Goal: Book appointment/travel/reservation

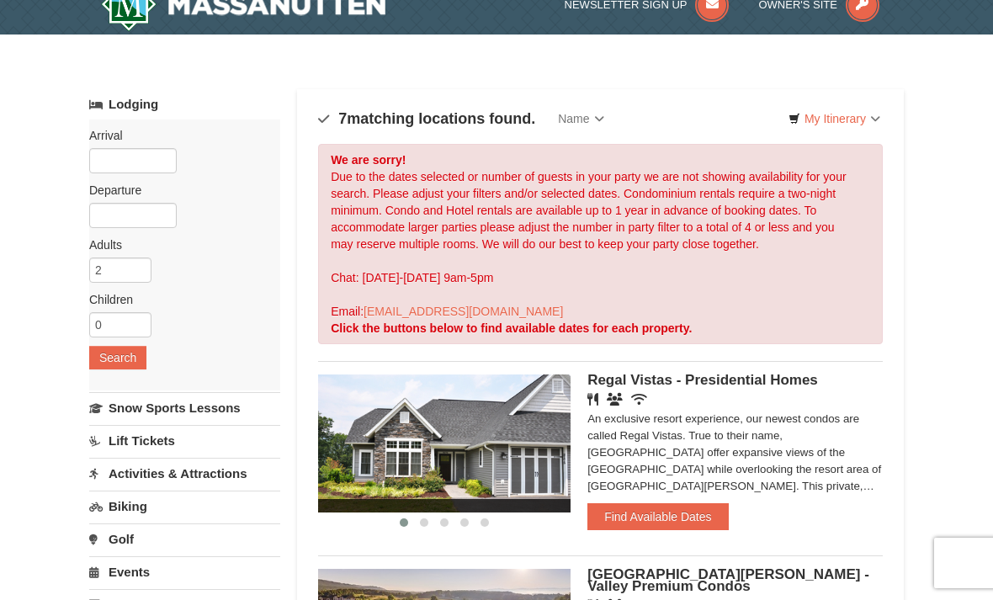
scroll to position [29, 0]
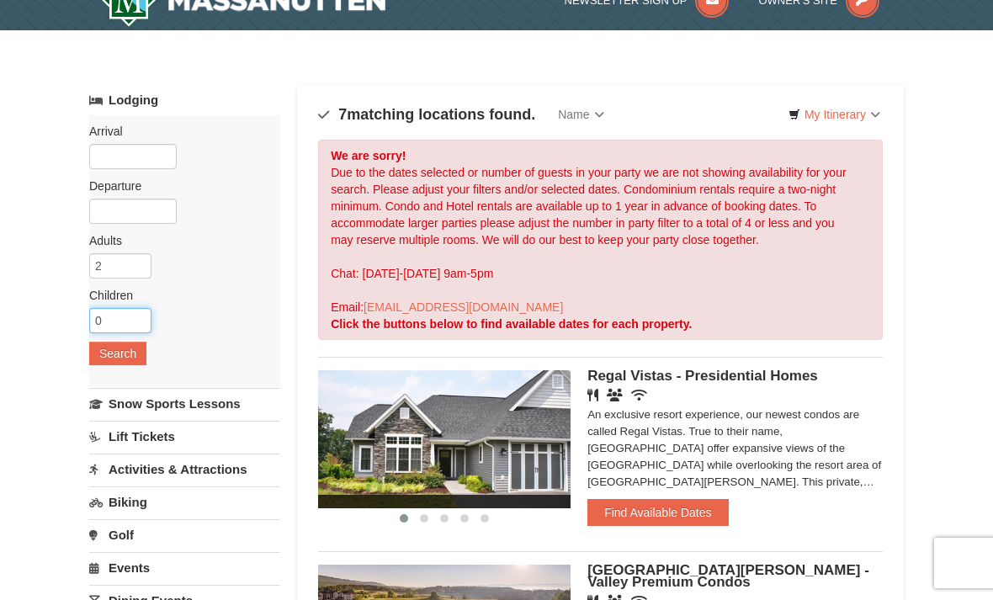
click at [141, 319] on input "0" at bounding box center [120, 320] width 62 height 25
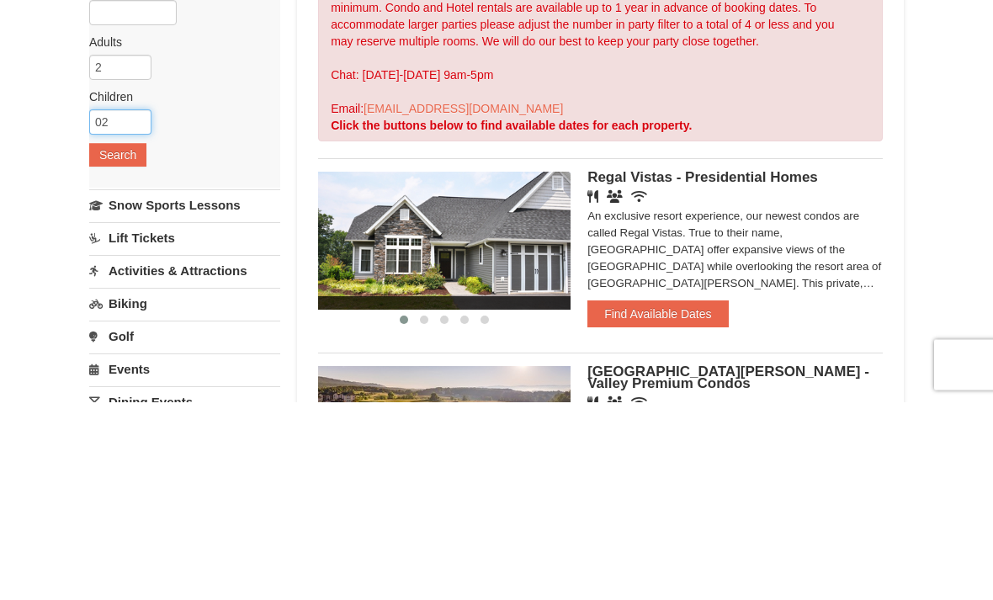
type input "0"
type input "3"
click at [111, 342] on button "Search" at bounding box center [117, 354] width 57 height 24
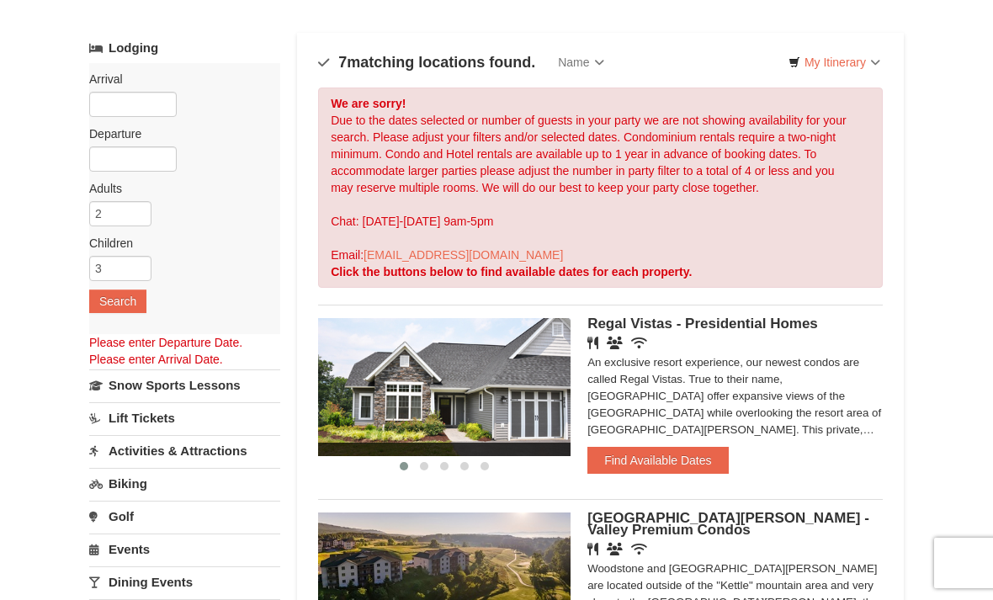
scroll to position [0, 0]
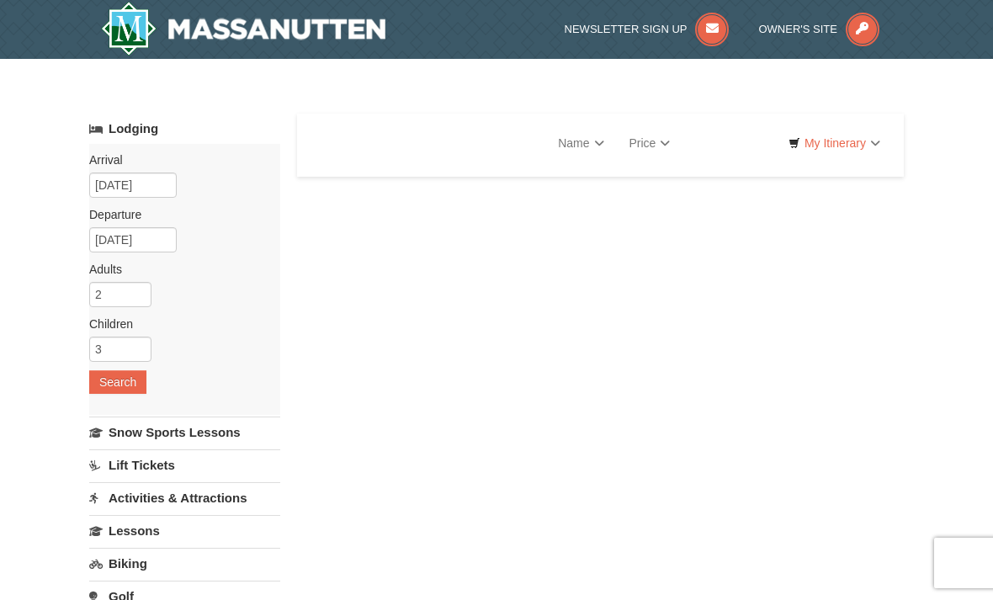
select select "9"
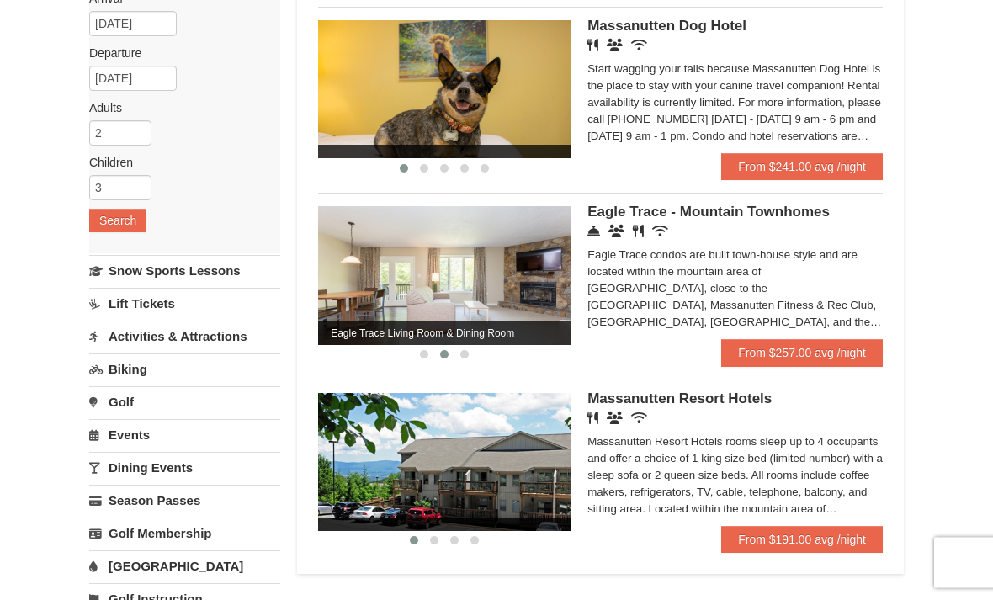
scroll to position [162, 0]
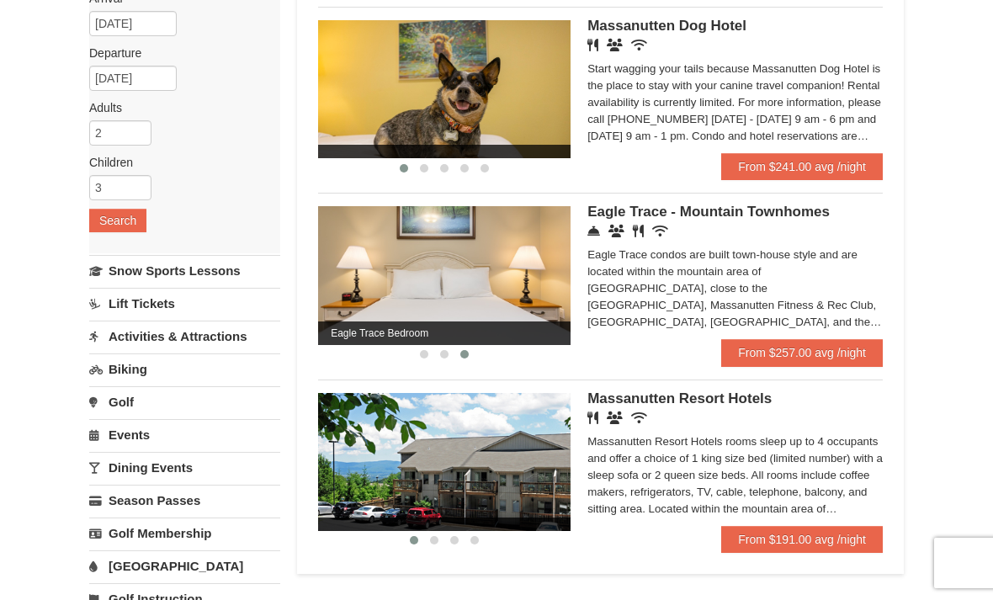
click at [805, 351] on link "From $257.00 avg /night" at bounding box center [802, 352] width 162 height 27
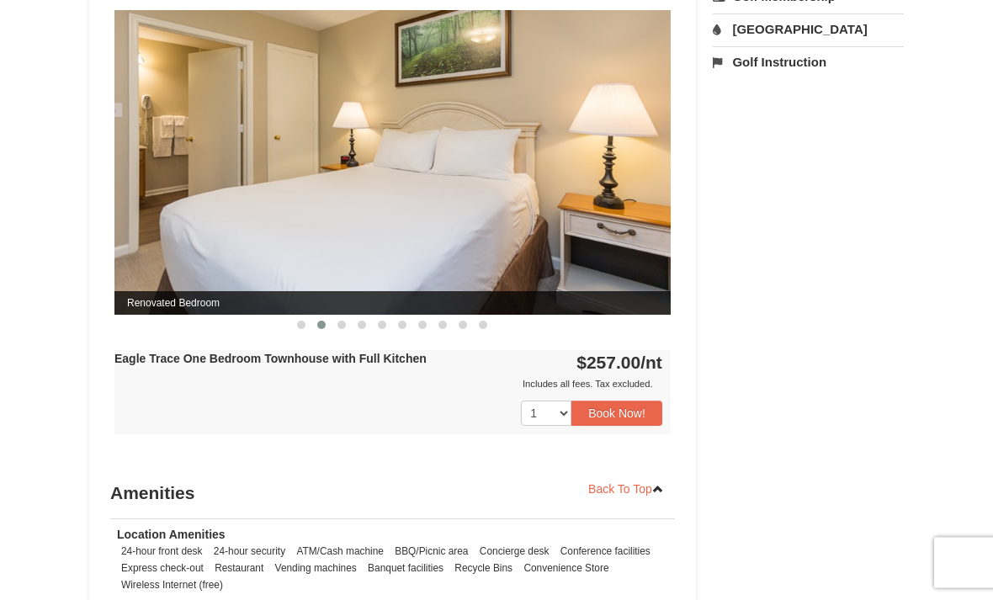
scroll to position [677, 0]
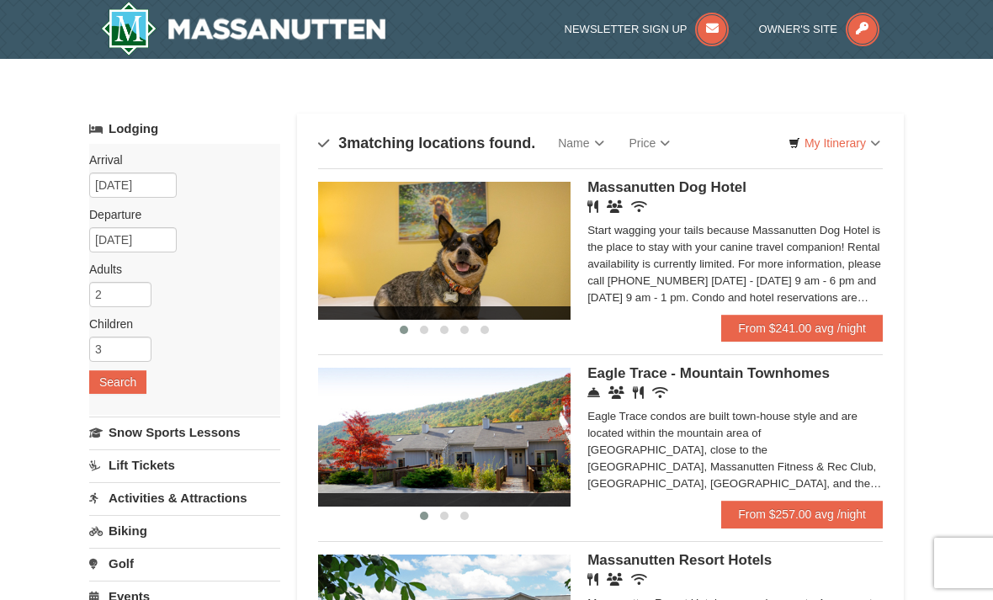
scroll to position [215, 0]
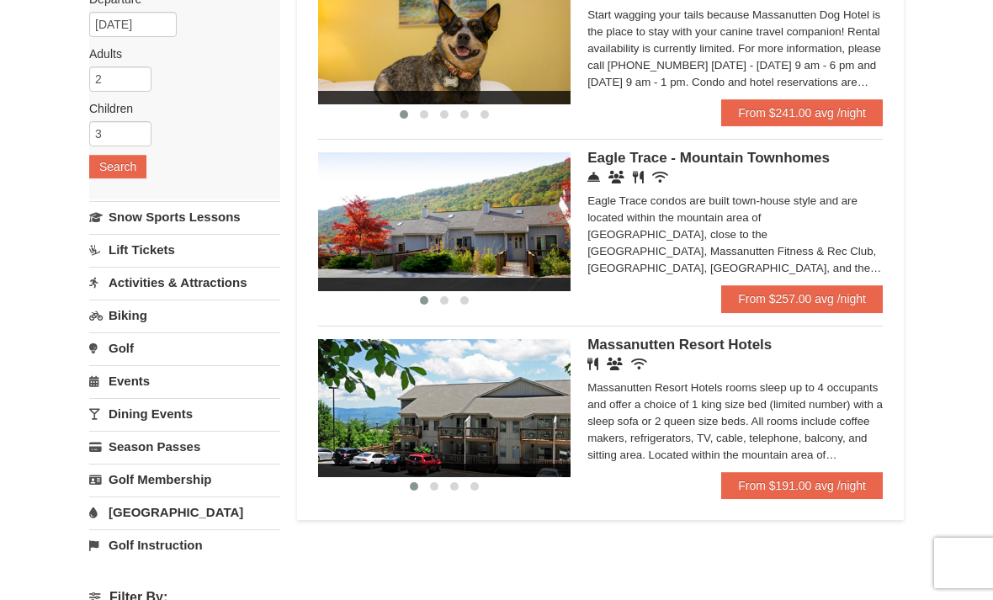
click at [842, 485] on link "From $191.00 avg /night" at bounding box center [802, 485] width 162 height 27
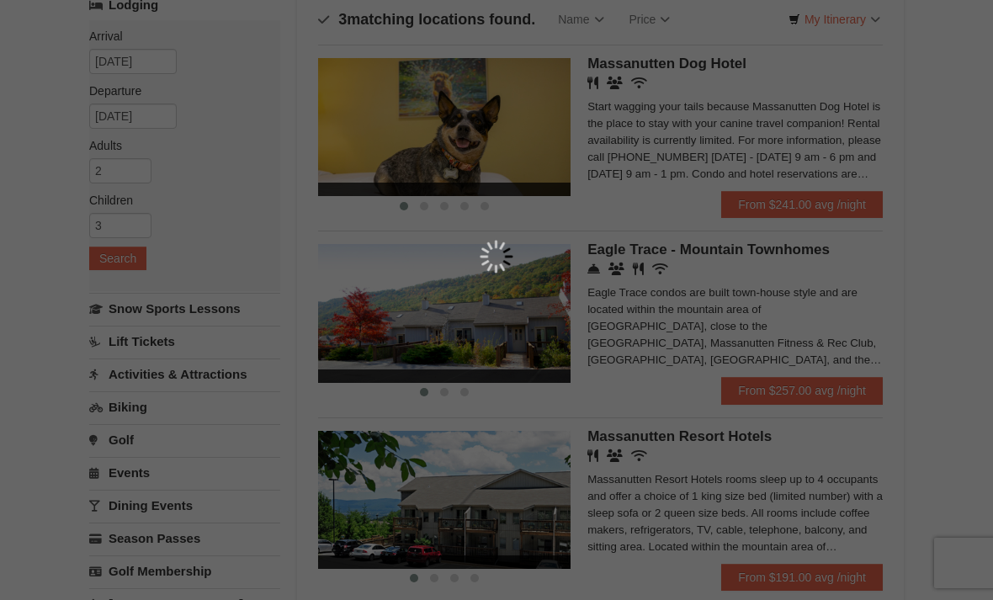
scroll to position [0, 0]
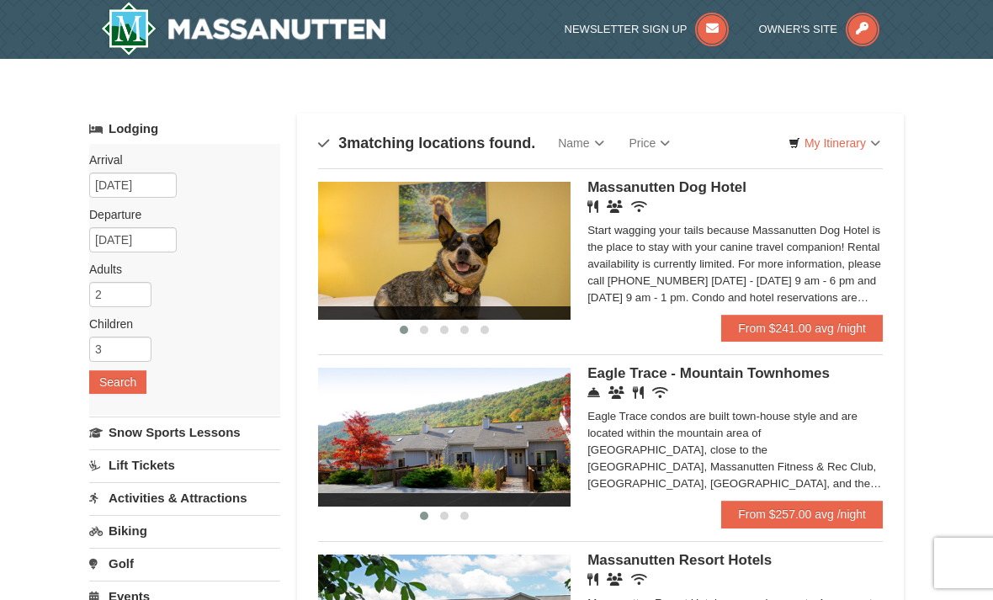
click at [859, 131] on link "My Itinerary" at bounding box center [835, 142] width 114 height 25
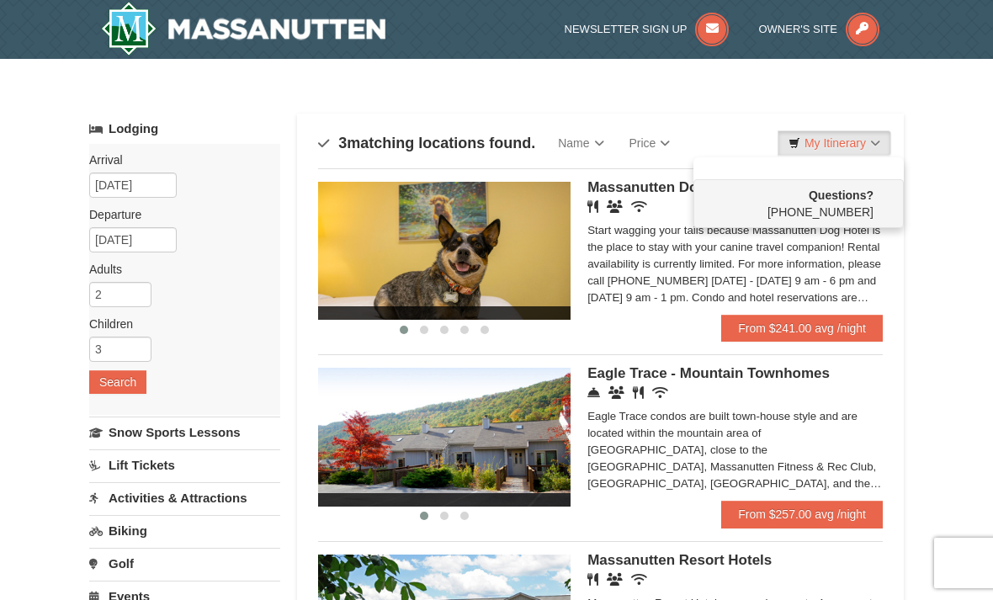
click at [871, 146] on div at bounding box center [496, 300] width 993 height 600
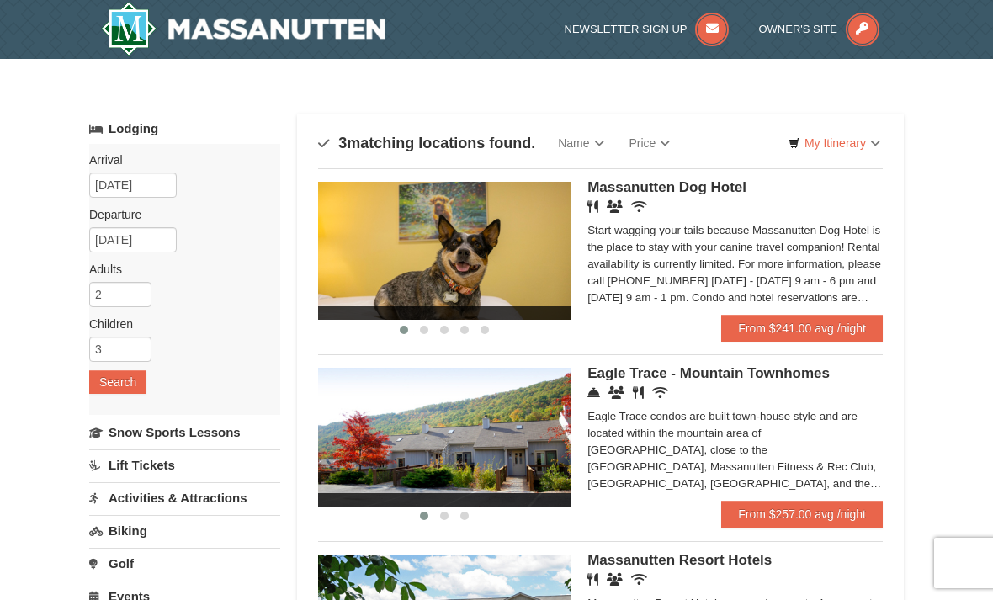
click at [872, 145] on link "My Itinerary" at bounding box center [835, 142] width 114 height 25
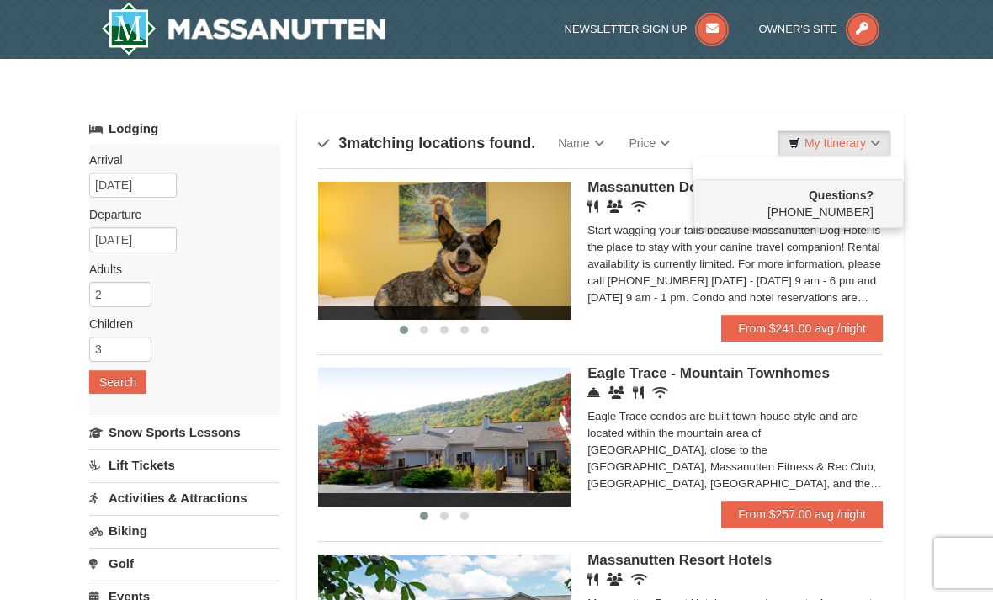
click at [836, 145] on div at bounding box center [496, 300] width 993 height 600
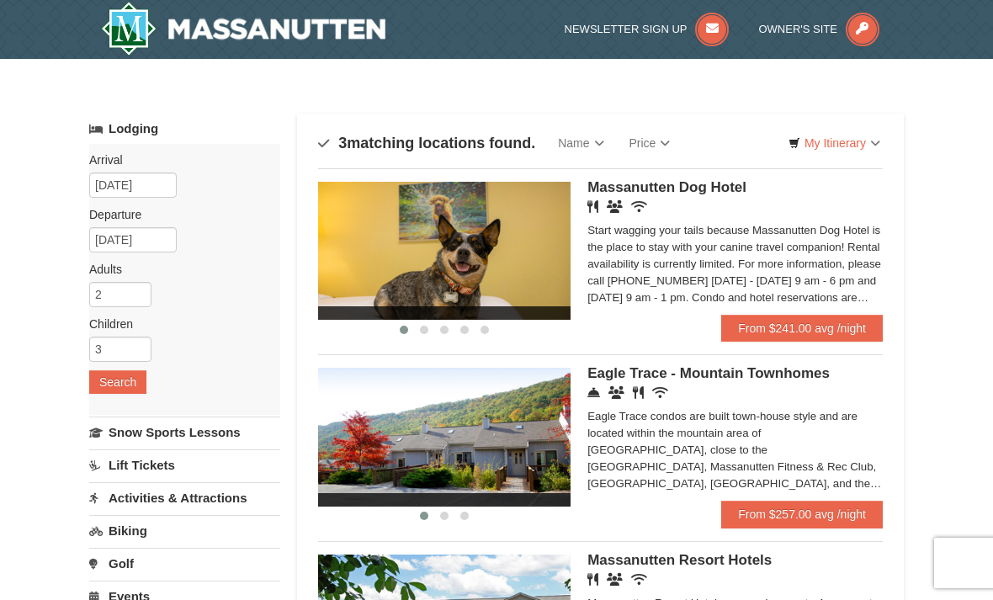
click at [829, 139] on link "My Itinerary" at bounding box center [835, 142] width 114 height 25
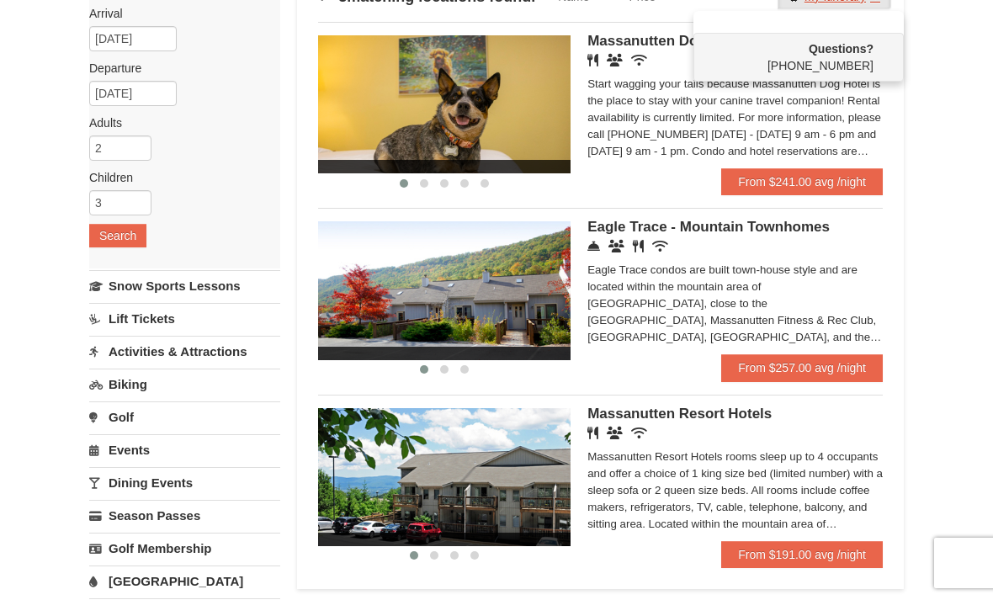
scroll to position [151, 0]
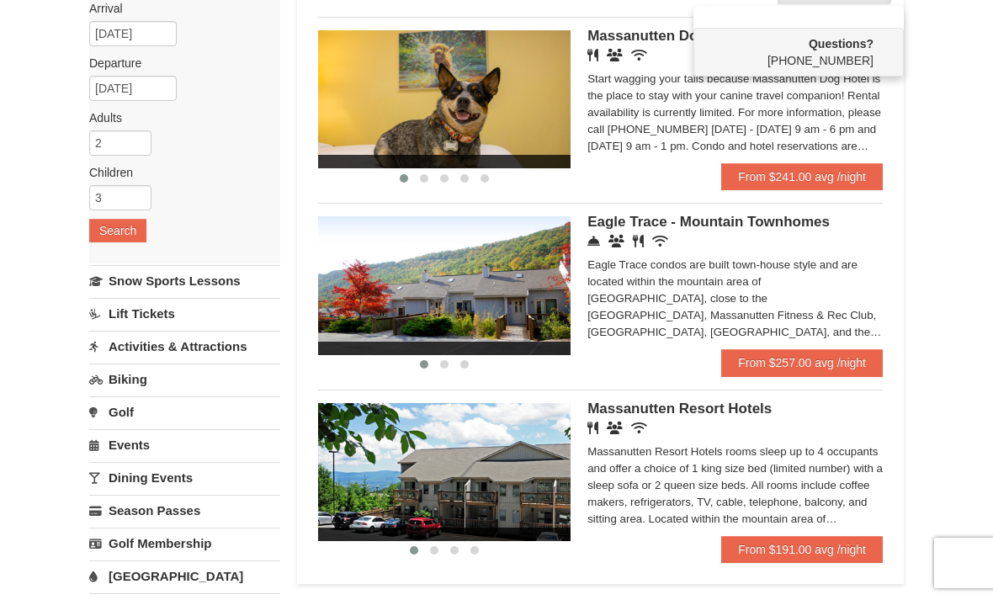
click at [841, 550] on div at bounding box center [496, 300] width 993 height 600
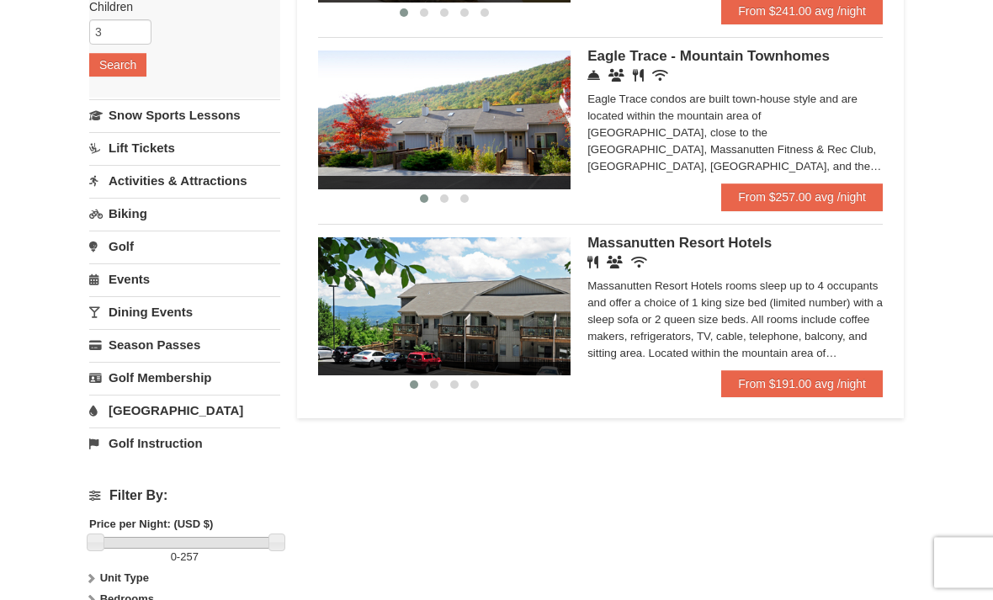
scroll to position [317, 0]
click at [832, 390] on link "From $191.00 avg /night" at bounding box center [802, 383] width 162 height 27
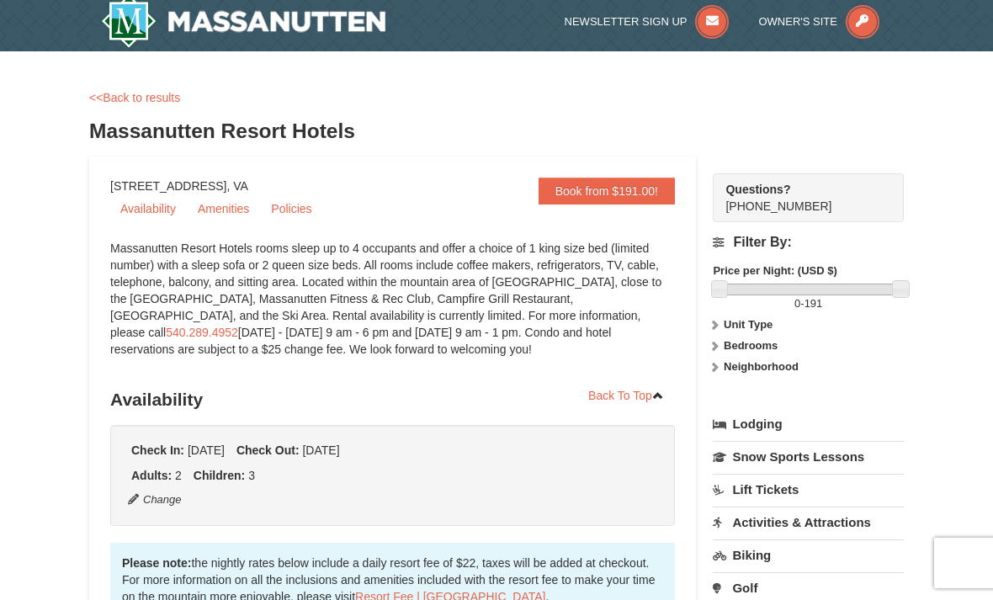
scroll to position [7, 0]
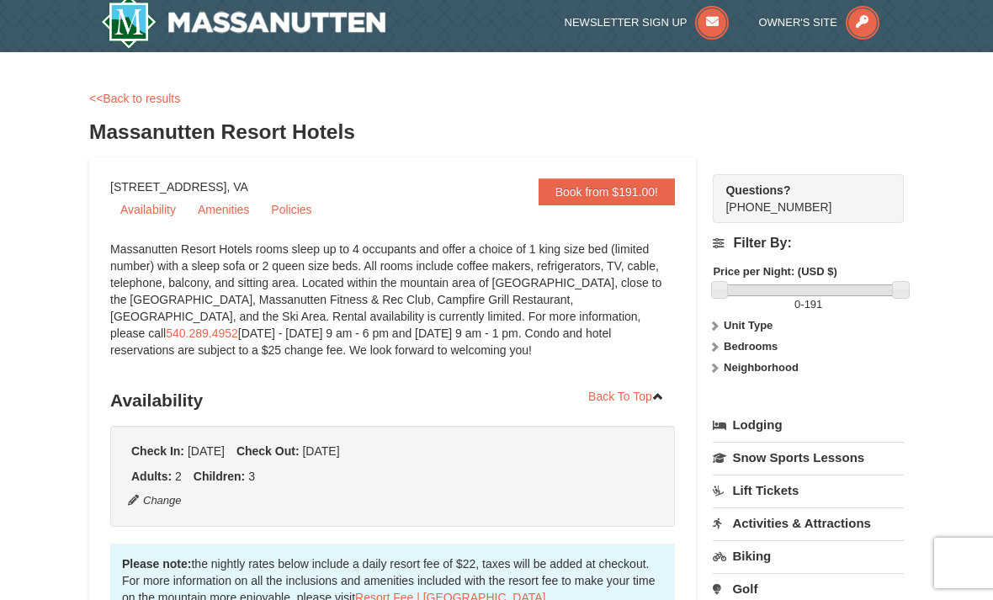
click at [610, 195] on link "Book from $191.00!" at bounding box center [607, 191] width 136 height 27
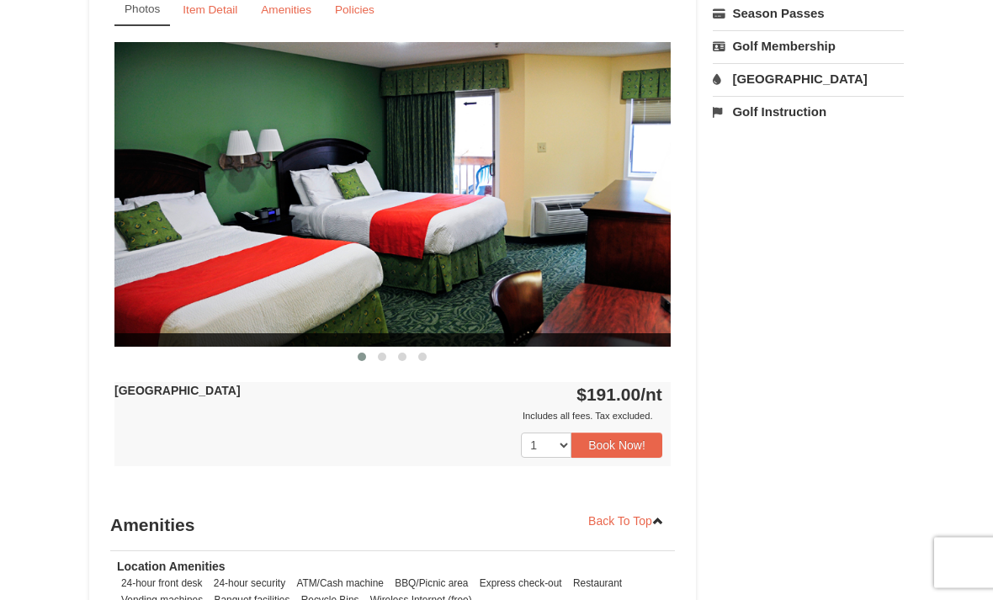
scroll to position [683, 0]
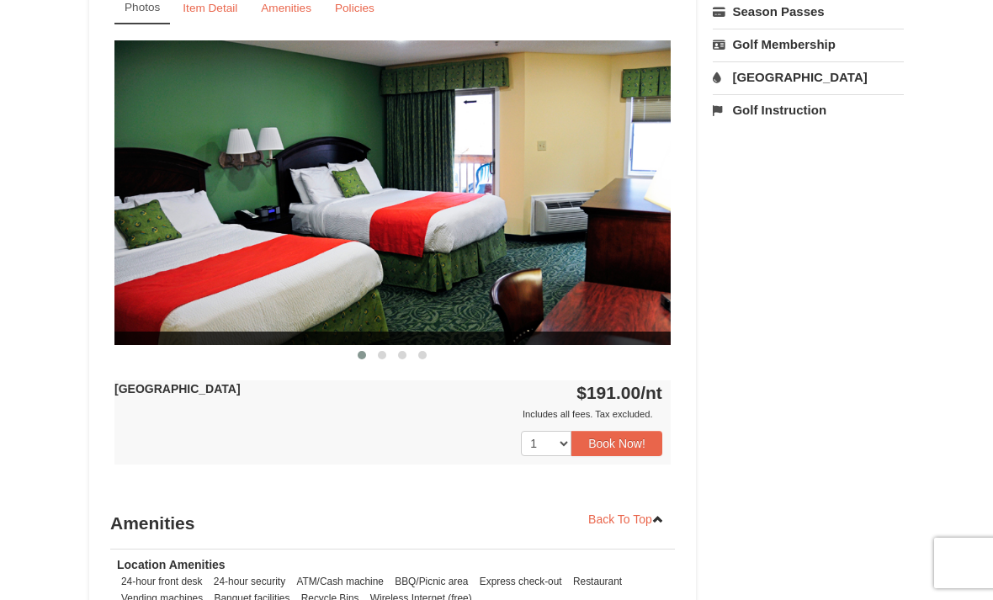
click at [618, 447] on button "Book Now!" at bounding box center [616, 443] width 91 height 25
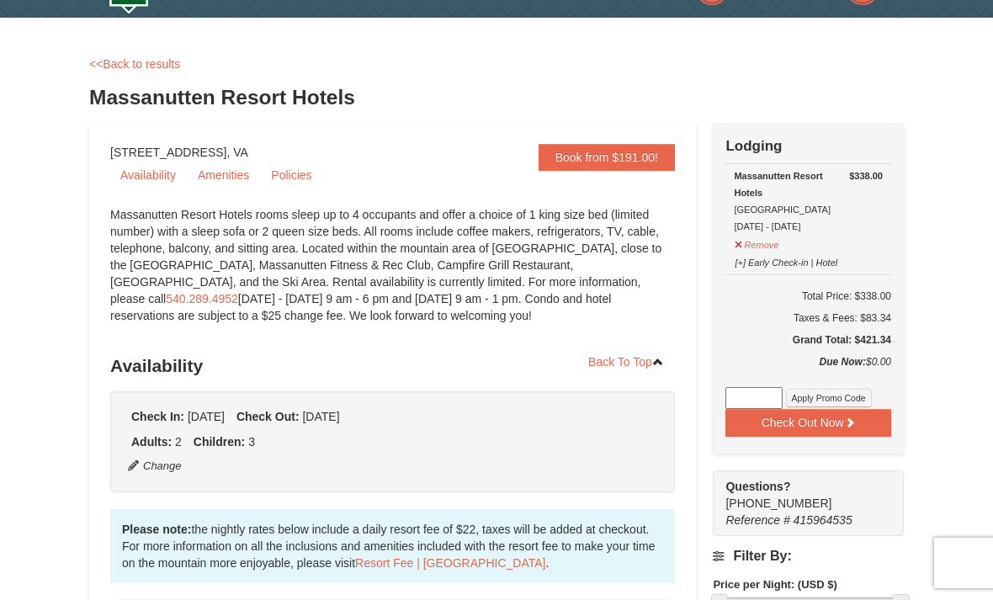
scroll to position [0, 0]
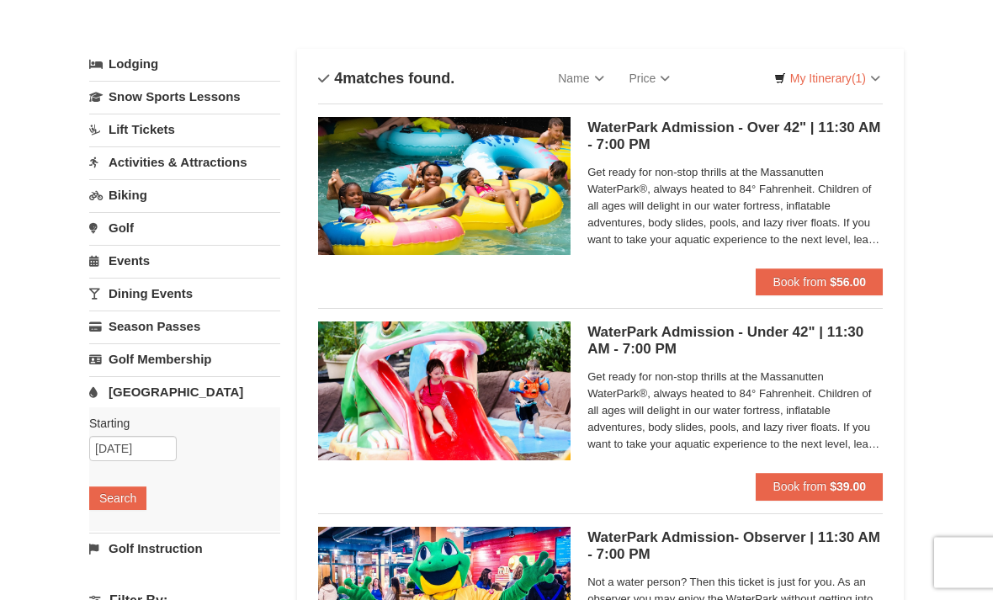
scroll to position [65, 0]
click at [810, 283] on span "Book from" at bounding box center [800, 281] width 54 height 13
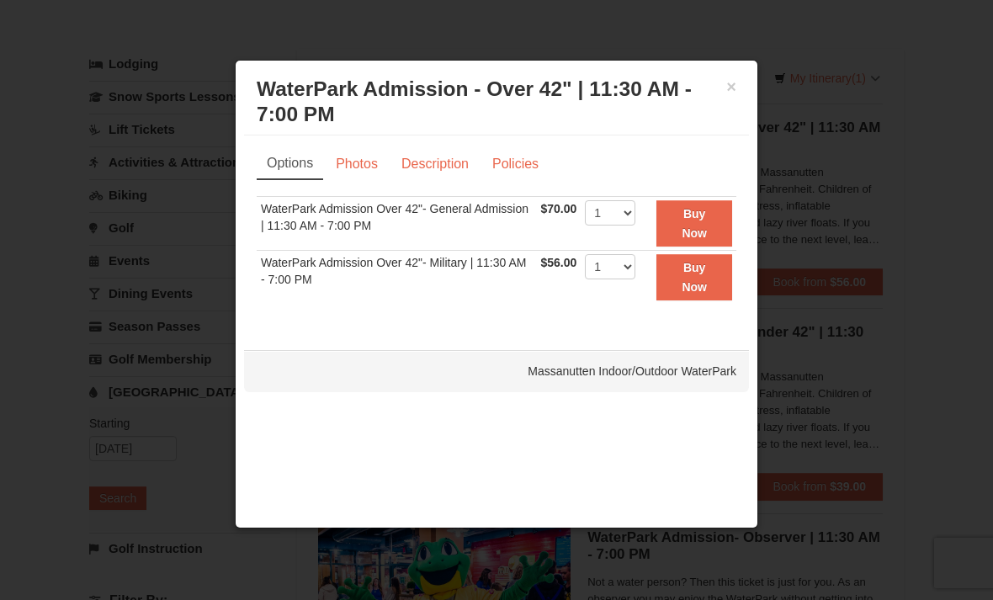
click at [635, 217] on select "1 2 3 4 5 6 7 8 9 10 11 12 13 14 15 16 17 18 19 20 21 22" at bounding box center [610, 212] width 50 height 25
select select "7"
click at [699, 230] on strong "Buy Now" at bounding box center [694, 223] width 25 height 32
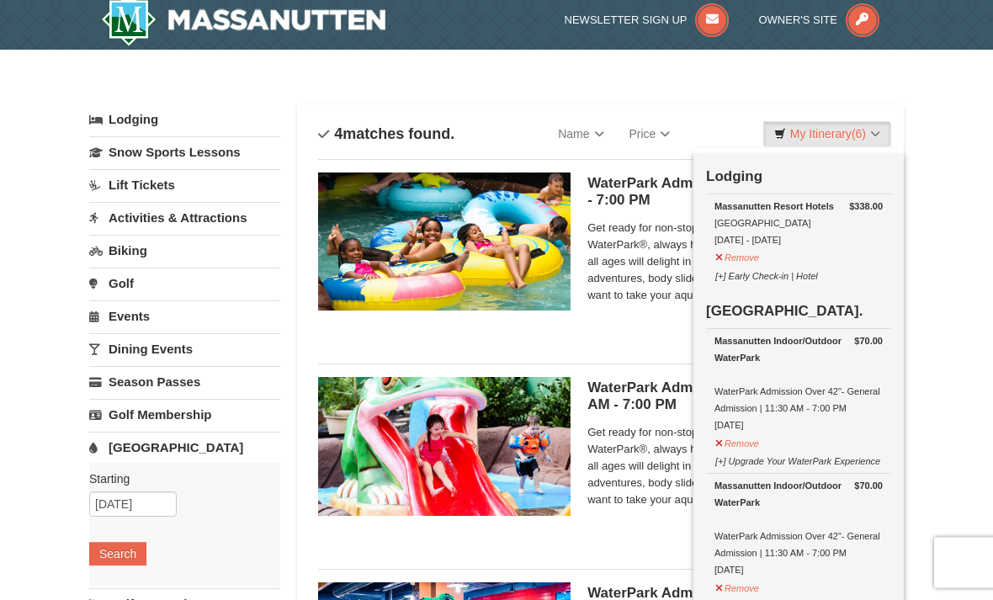
scroll to position [0, 0]
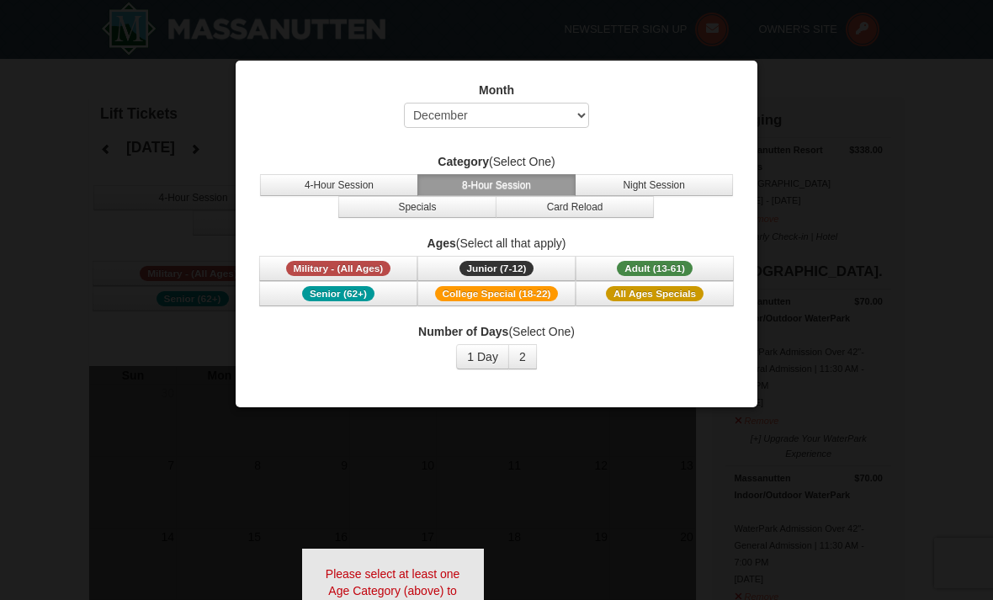
select select "12"
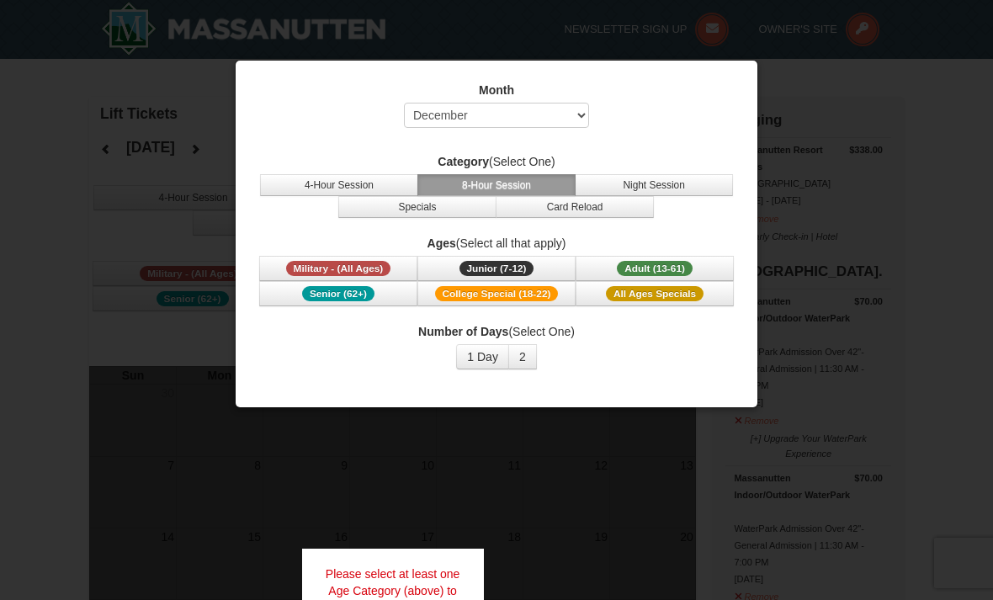
click at [476, 357] on button "1 Day" at bounding box center [482, 356] width 53 height 25
click at [512, 270] on span "Junior (7-12)" at bounding box center [497, 268] width 75 height 15
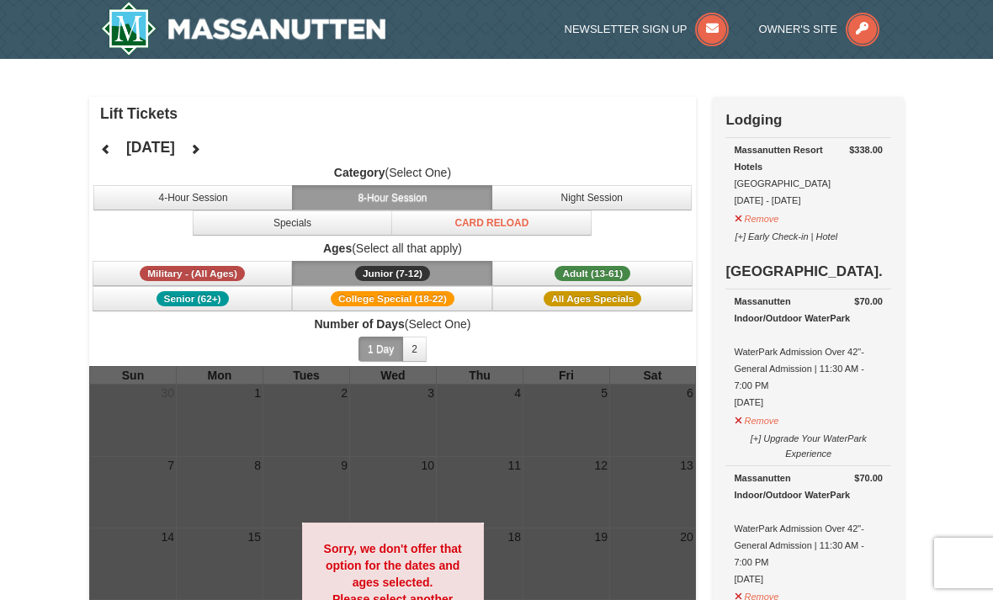
click at [613, 271] on span "Adult (13-61)" at bounding box center [593, 273] width 76 height 15
click at [221, 196] on button "4-Hour Session" at bounding box center [193, 197] width 200 height 25
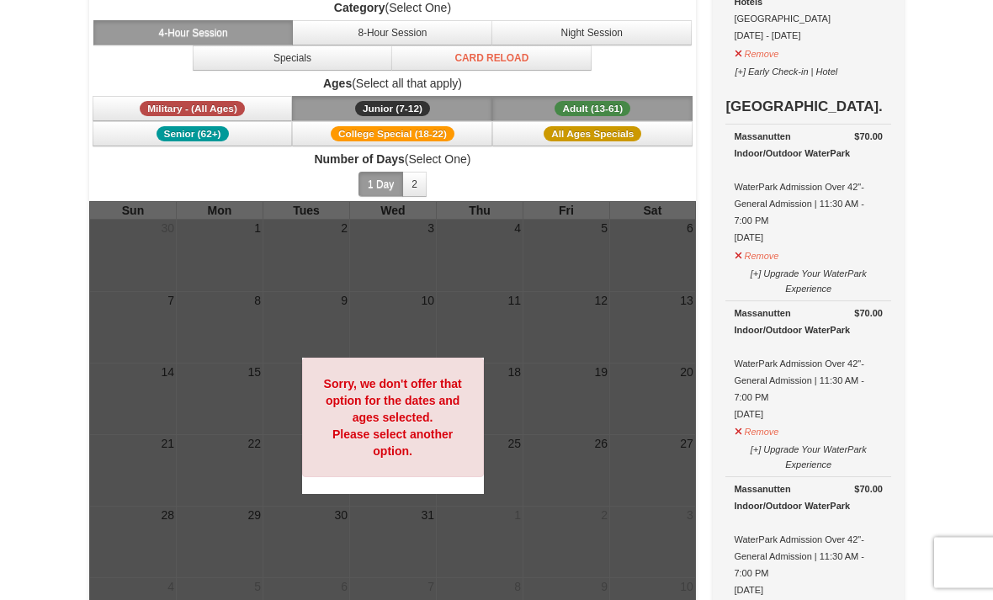
scroll to position [165, 0]
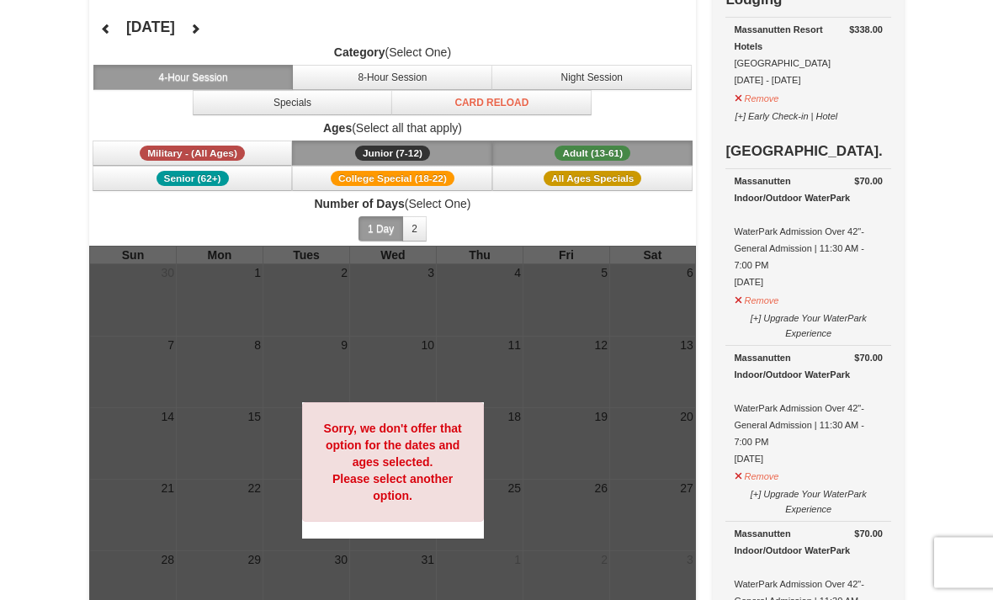
click at [401, 151] on span "Junior (7-12)" at bounding box center [392, 153] width 75 height 15
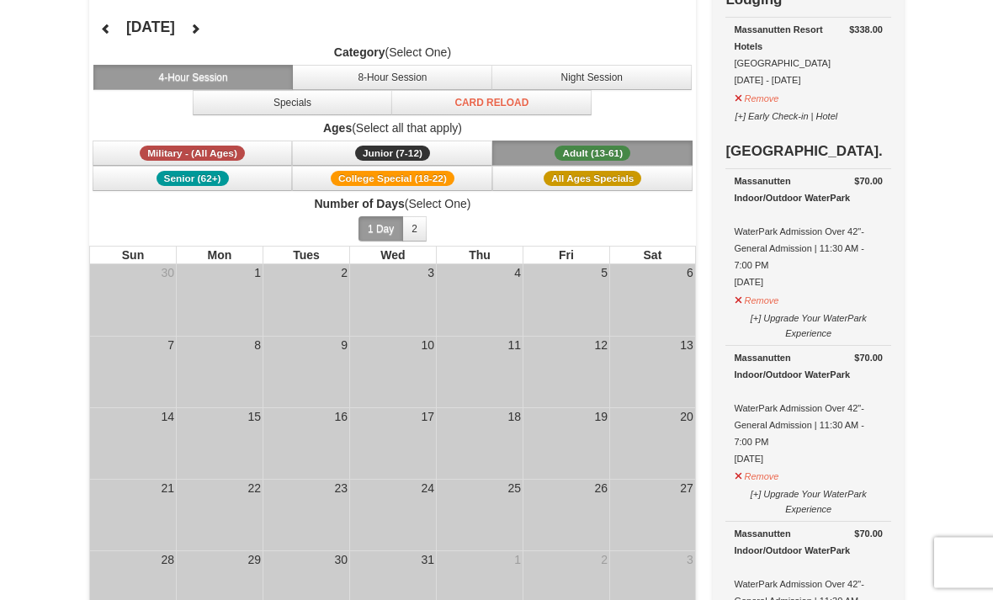
scroll to position [120, 0]
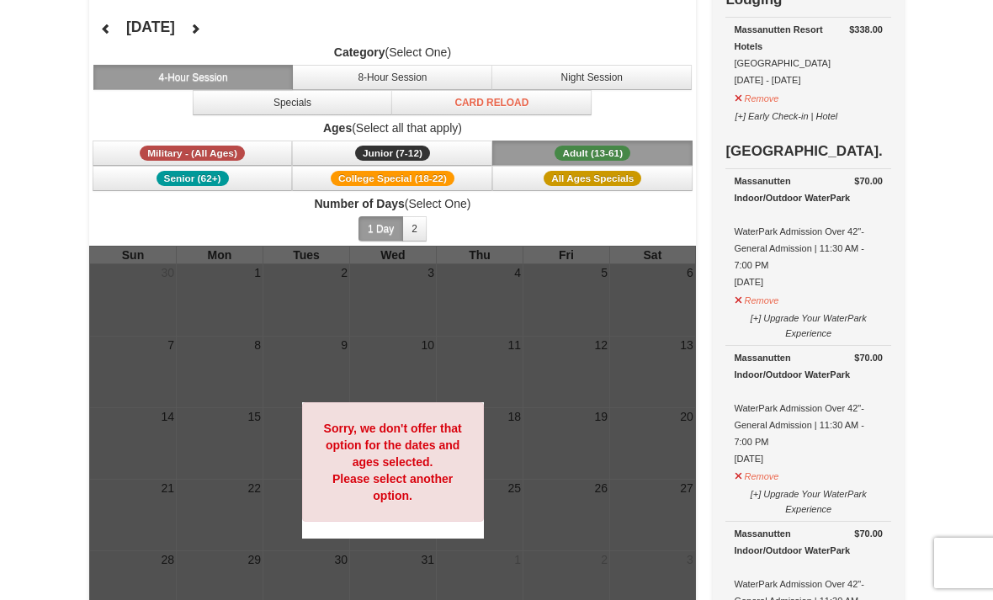
click at [597, 154] on span "Adult (13-61)" at bounding box center [593, 153] width 76 height 15
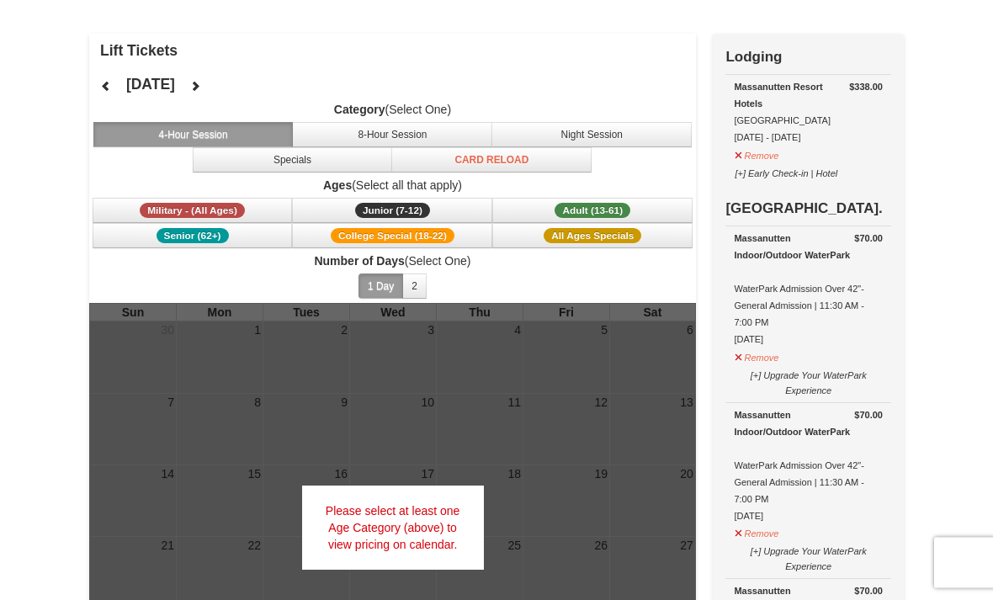
scroll to position [40, 0]
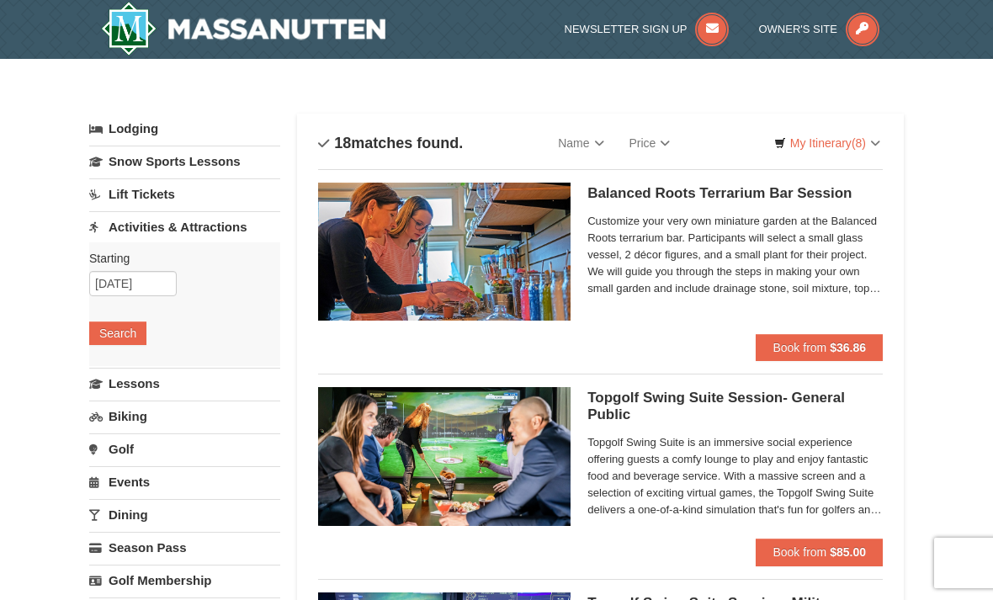
select select "9"
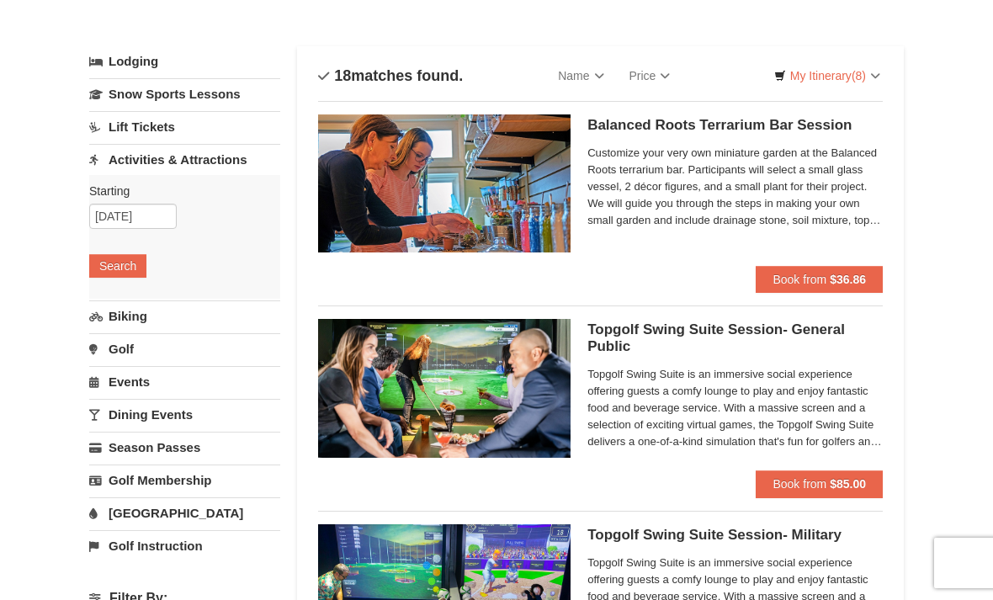
scroll to position [65, 0]
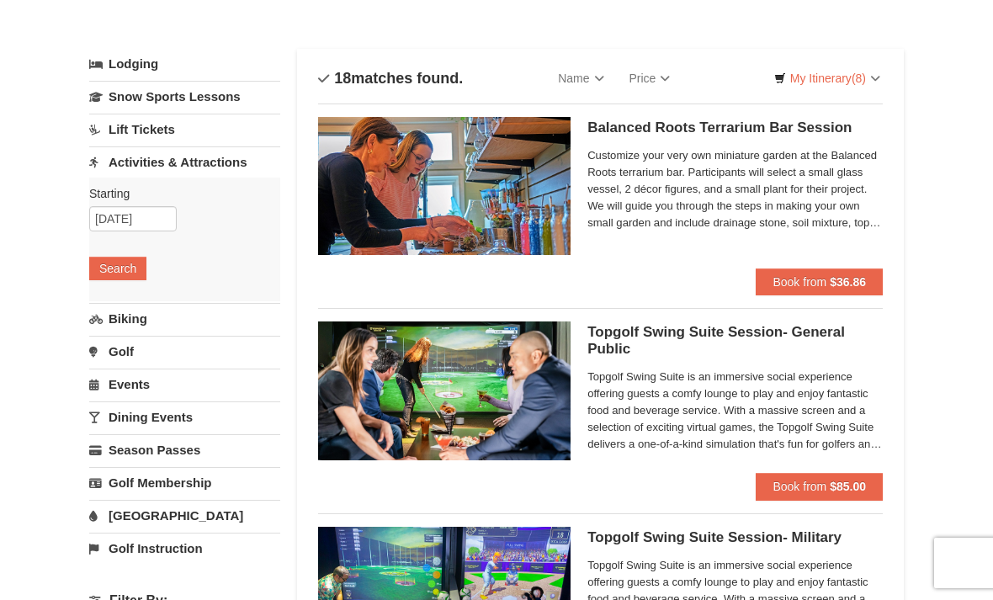
click at [219, 98] on link "Snow Sports Lessons" at bounding box center [184, 96] width 191 height 31
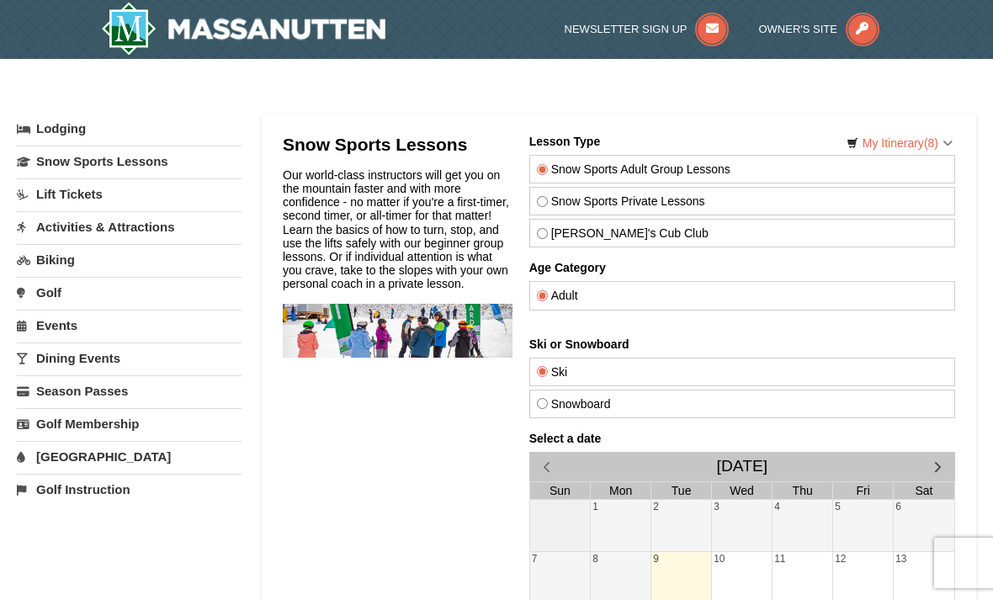
click at [154, 236] on link "Activities & Attractions" at bounding box center [129, 226] width 225 height 31
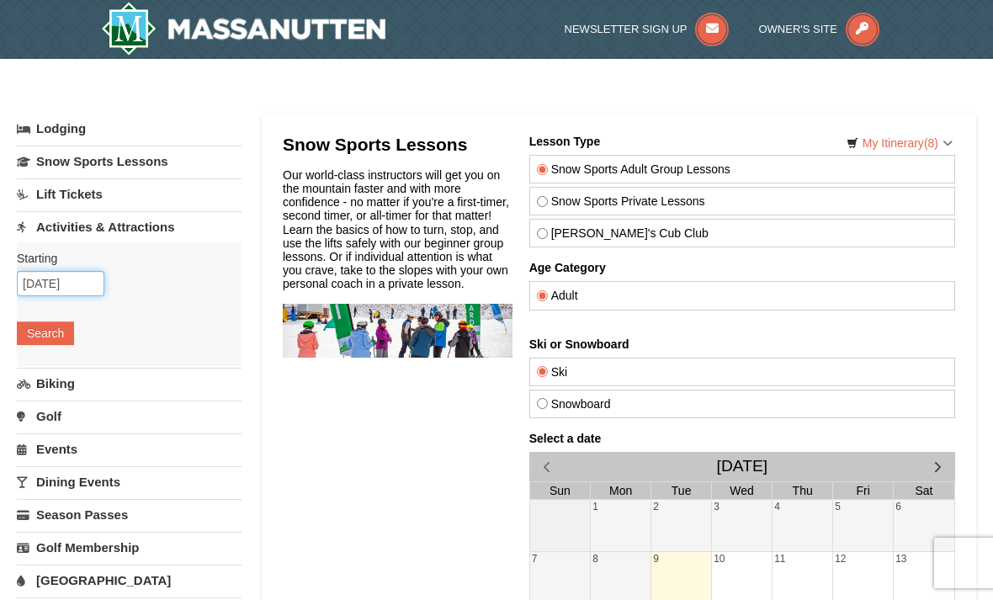
click at [92, 285] on input "[DATE]" at bounding box center [61, 283] width 88 height 25
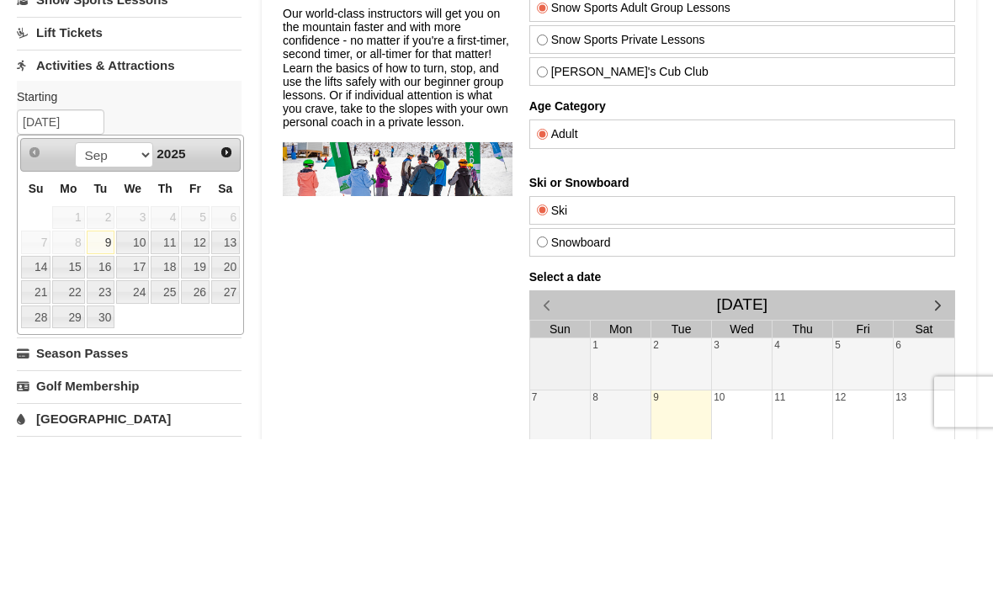
click at [229, 302] on link "Next" at bounding box center [227, 314] width 24 height 24
click at [216, 302] on link "Next" at bounding box center [227, 314] width 24 height 24
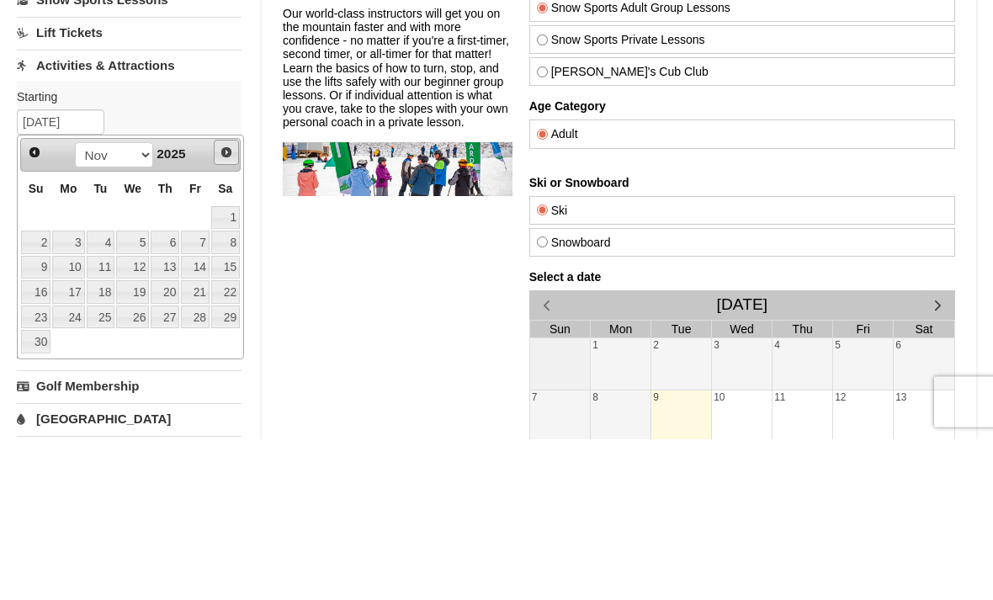
click at [230, 301] on link "Next" at bounding box center [226, 313] width 25 height 25
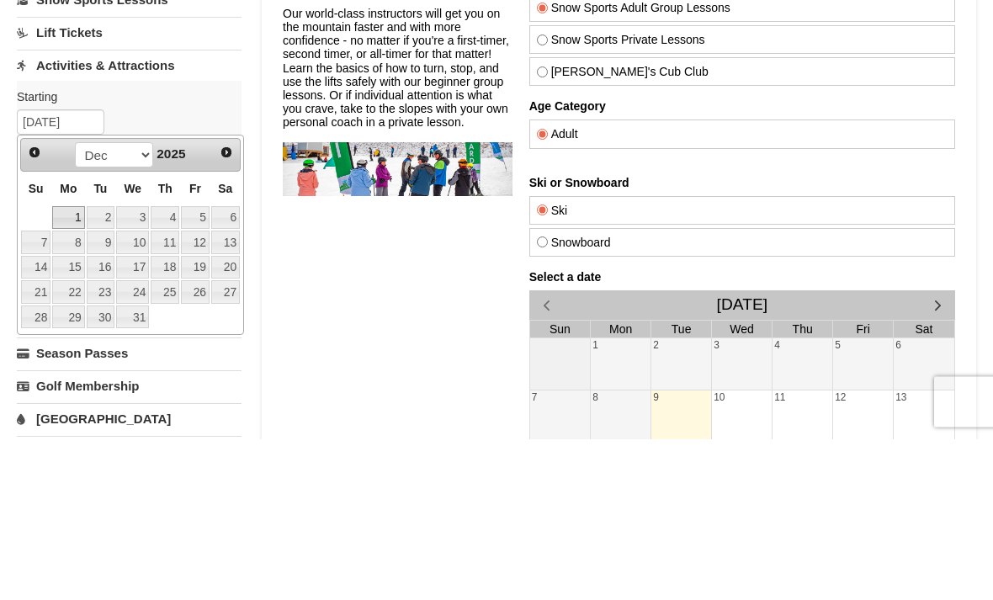
click at [76, 368] on link "1" at bounding box center [68, 380] width 32 height 24
type input "12/01/2025"
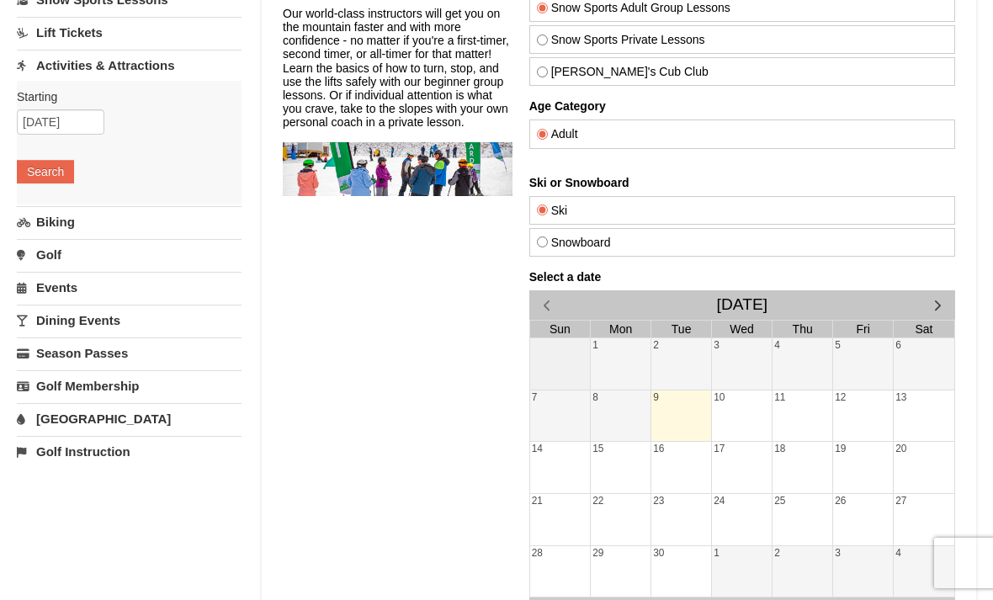
click at [56, 183] on button "Search" at bounding box center [45, 172] width 57 height 24
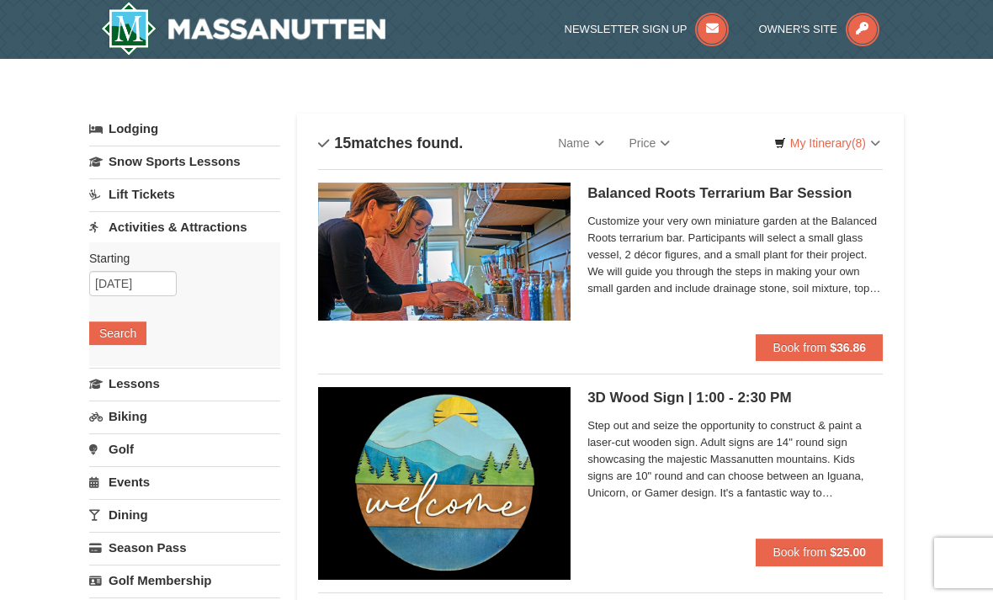
select select "9"
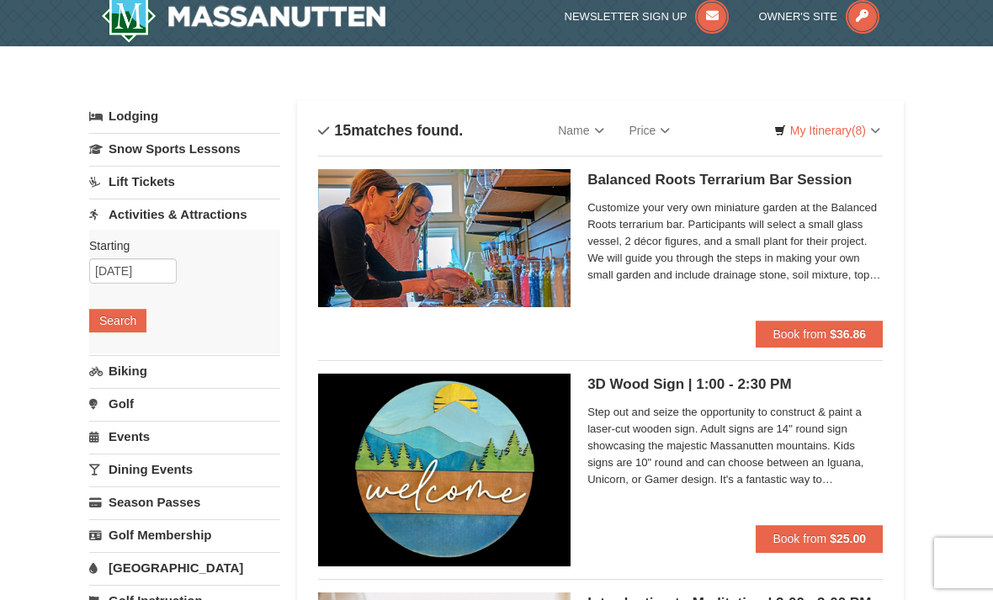
scroll to position [18, 0]
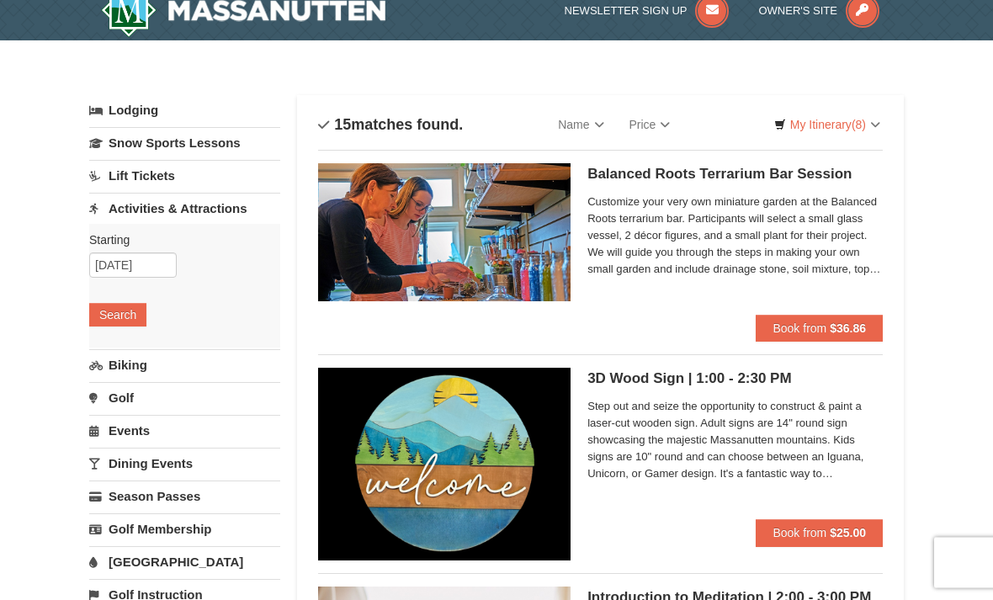
click at [168, 175] on link "Lift Tickets" at bounding box center [184, 176] width 191 height 31
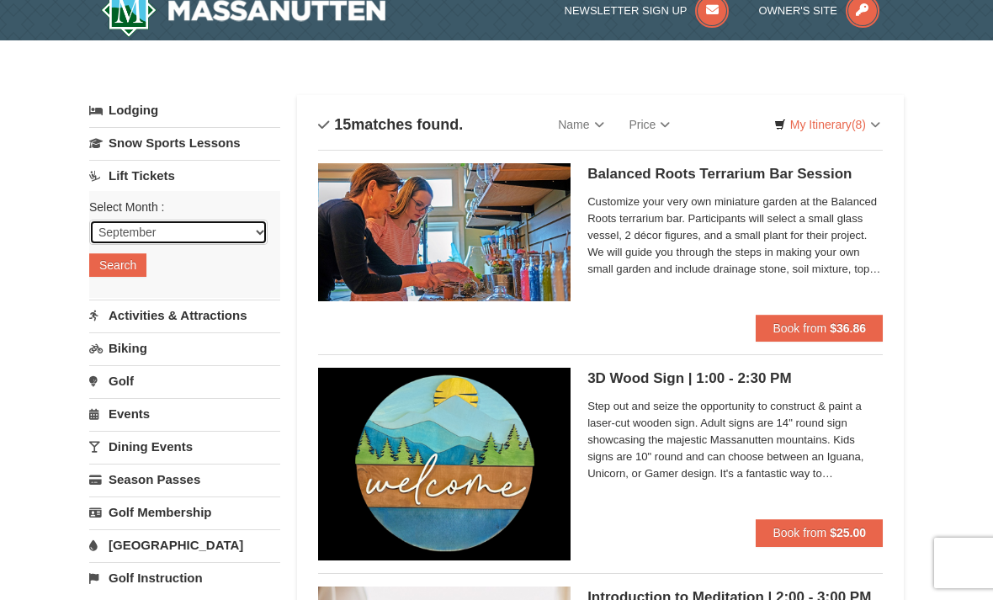
click at [233, 239] on select "September October November December January February March April May June July …" at bounding box center [178, 232] width 178 height 25
select select "12"
click at [113, 273] on button "Search" at bounding box center [117, 265] width 57 height 24
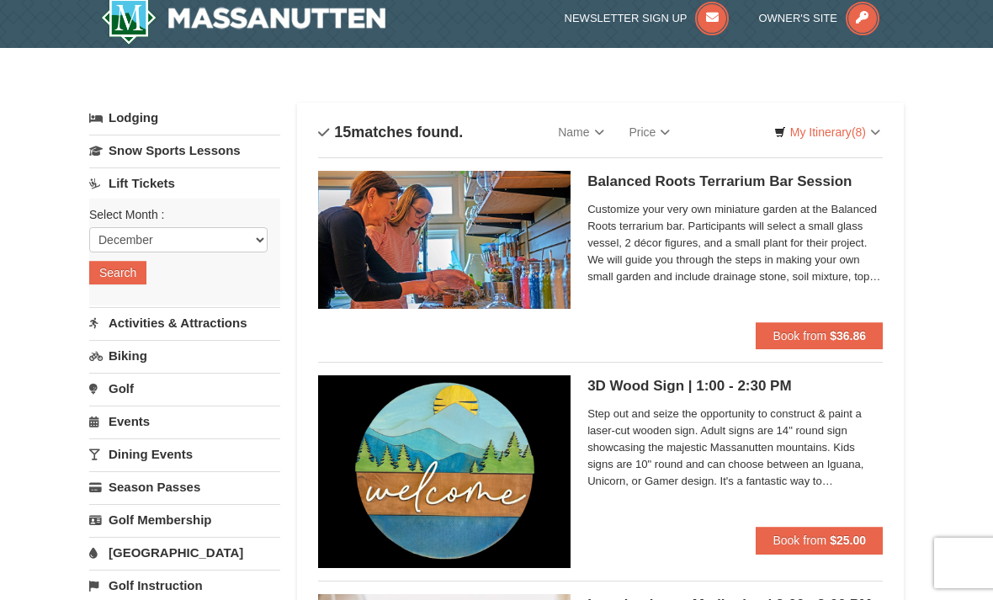
scroll to position [0, 0]
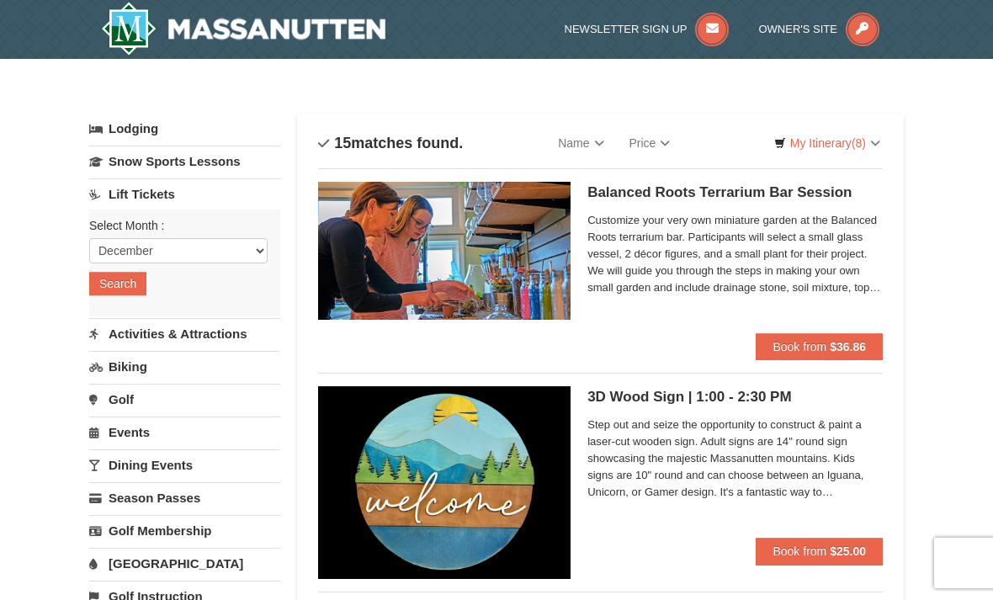
click at [292, 22] on img at bounding box center [243, 29] width 284 height 54
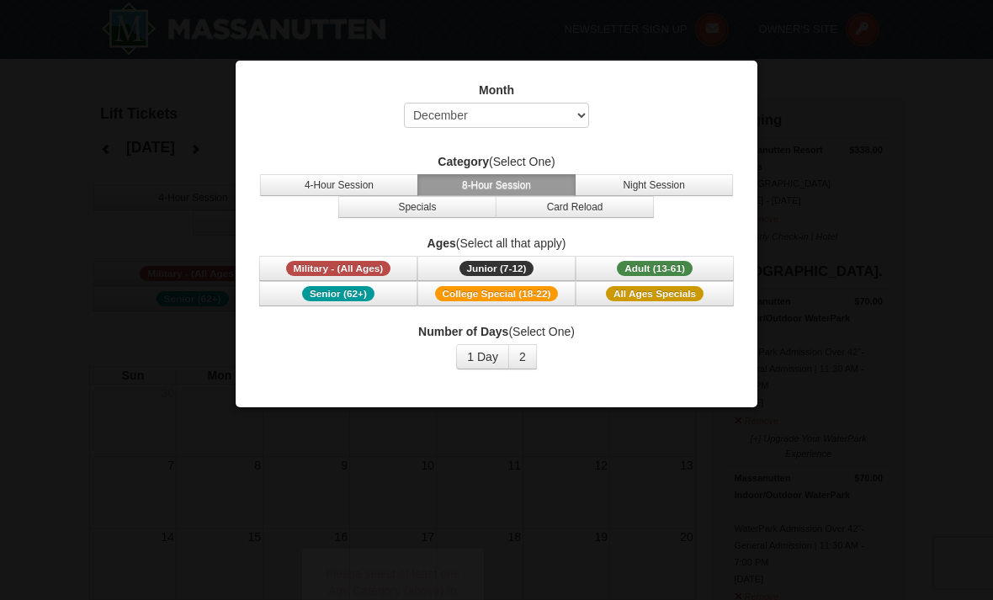
select select "12"
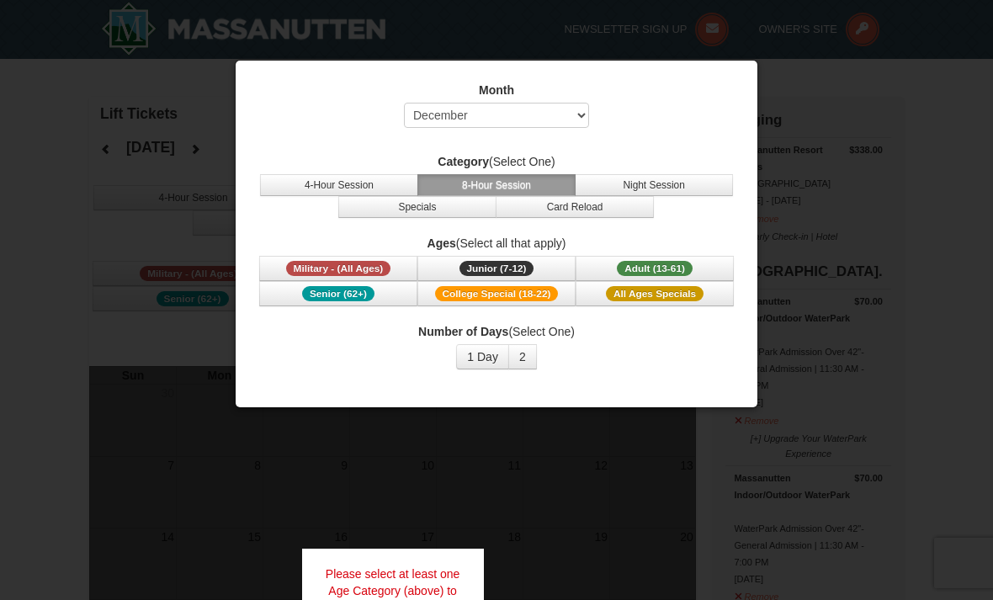
click at [485, 363] on button "1 Day" at bounding box center [482, 356] width 53 height 25
click at [531, 269] on span "Junior (7-12)" at bounding box center [497, 268] width 75 height 15
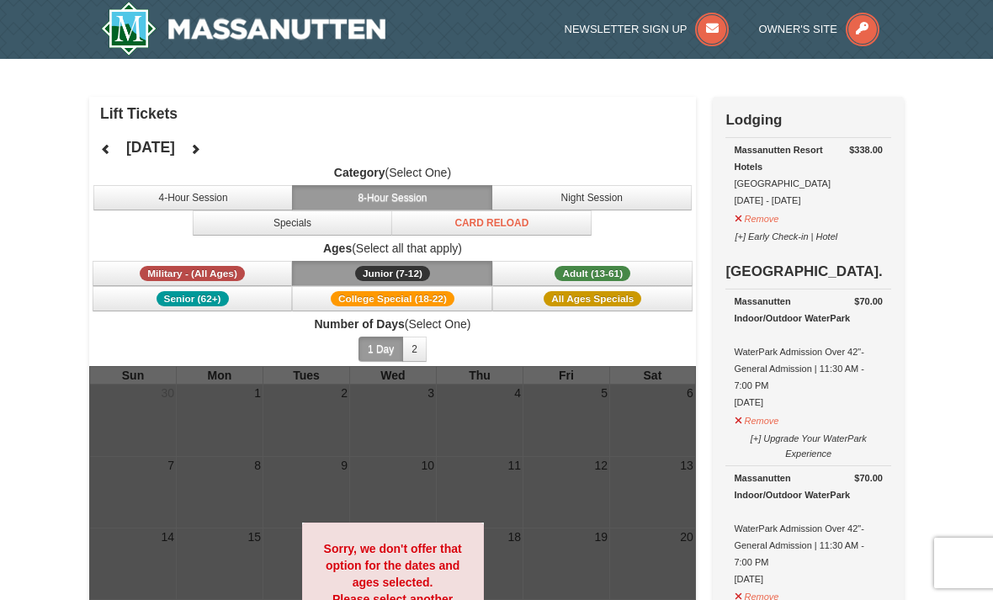
click at [603, 198] on button "Night Session" at bounding box center [591, 197] width 200 height 25
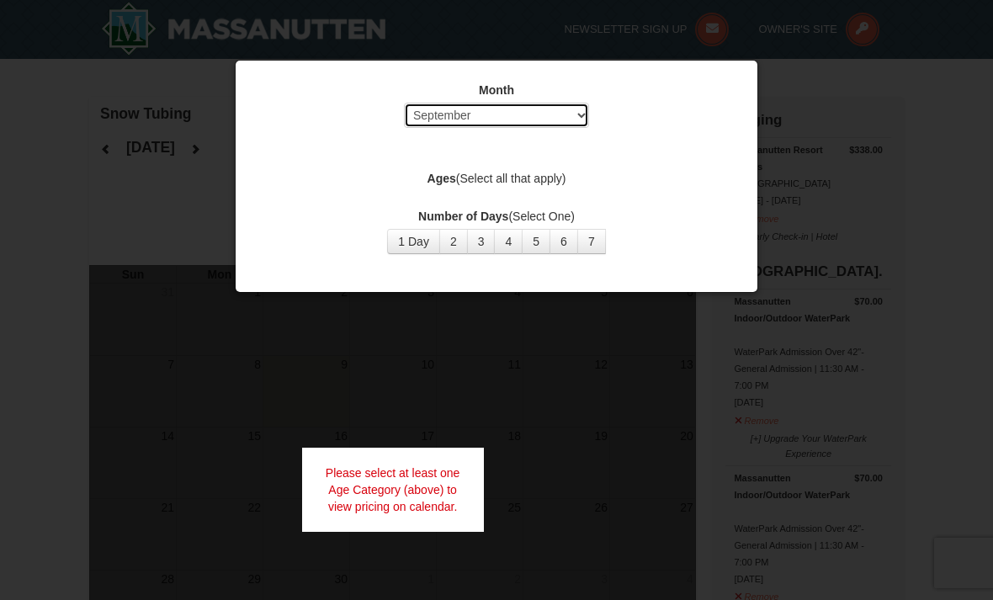
click at [568, 109] on select "Select September October November December January February March April May Jun…" at bounding box center [496, 115] width 185 height 25
select select "12"
click at [417, 245] on button "1 Day" at bounding box center [413, 241] width 53 height 25
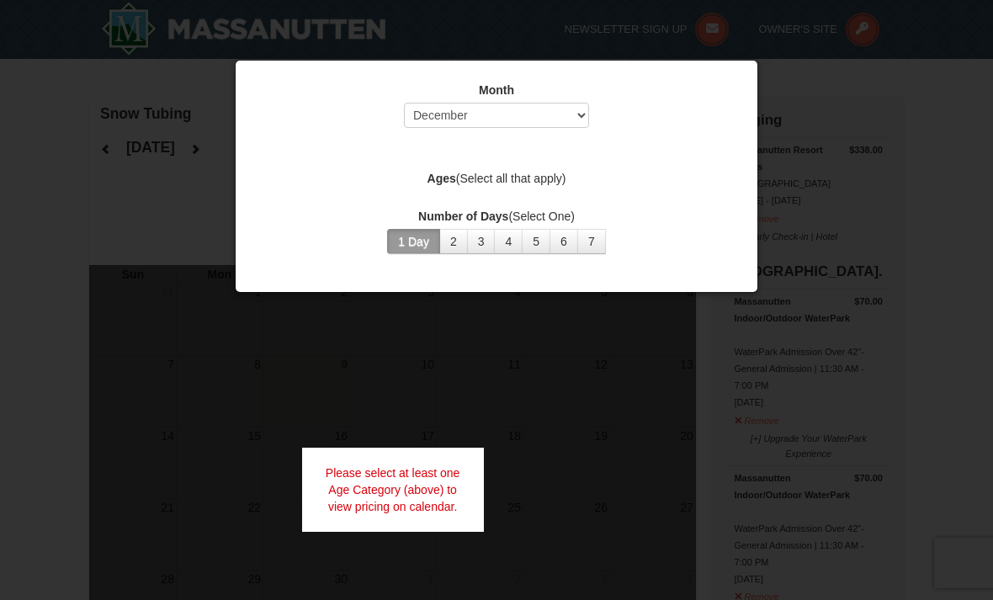
click at [640, 468] on div at bounding box center [496, 300] width 993 height 600
click at [407, 242] on button "1 Day" at bounding box center [413, 241] width 53 height 25
click at [453, 242] on button "2" at bounding box center [453, 241] width 29 height 25
click at [415, 235] on button "1 Day" at bounding box center [413, 241] width 53 height 25
click at [578, 114] on select "Select September October November December January February March April May Jun…" at bounding box center [496, 115] width 185 height 25
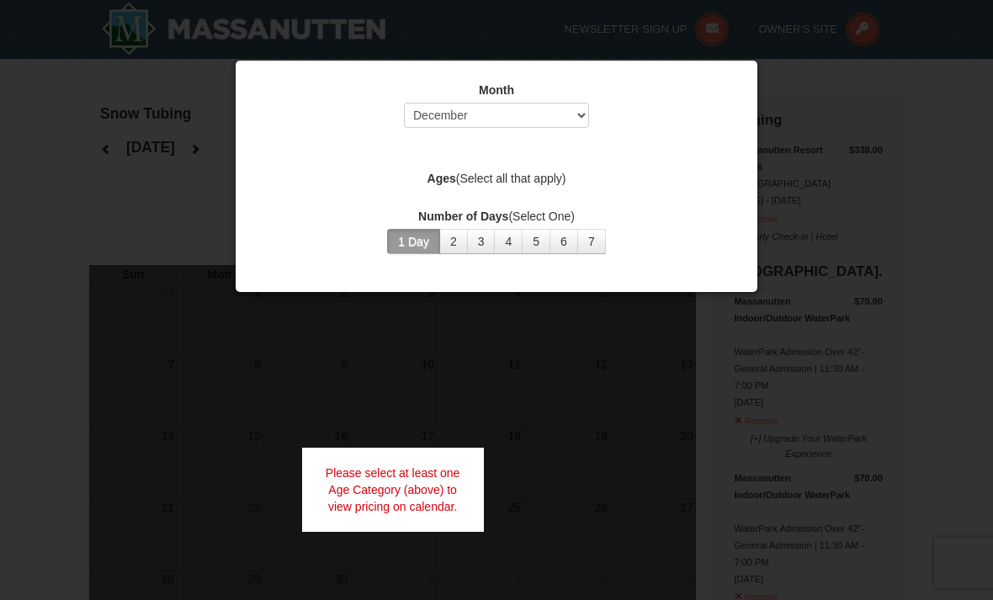
click at [464, 375] on div at bounding box center [496, 300] width 993 height 600
click at [970, 122] on div at bounding box center [496, 300] width 993 height 600
click at [406, 395] on div at bounding box center [496, 300] width 993 height 600
click at [344, 353] on div at bounding box center [496, 300] width 993 height 600
click at [723, 99] on div "Month Select September October November December January February March April M…" at bounding box center [497, 109] width 480 height 55
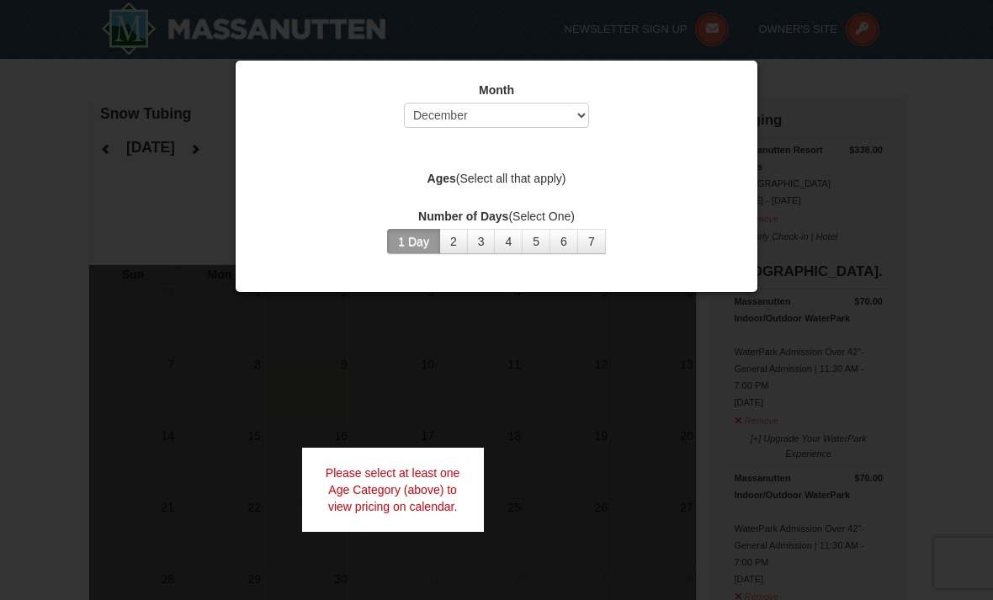
click at [553, 180] on label "Ages (Select all that apply)" at bounding box center [497, 178] width 480 height 17
click at [444, 189] on div "Month Select September October November December January February March April M…" at bounding box center [496, 168] width 505 height 198
click at [456, 200] on div "Month Select September October November December January February March April M…" at bounding box center [496, 168] width 505 height 198
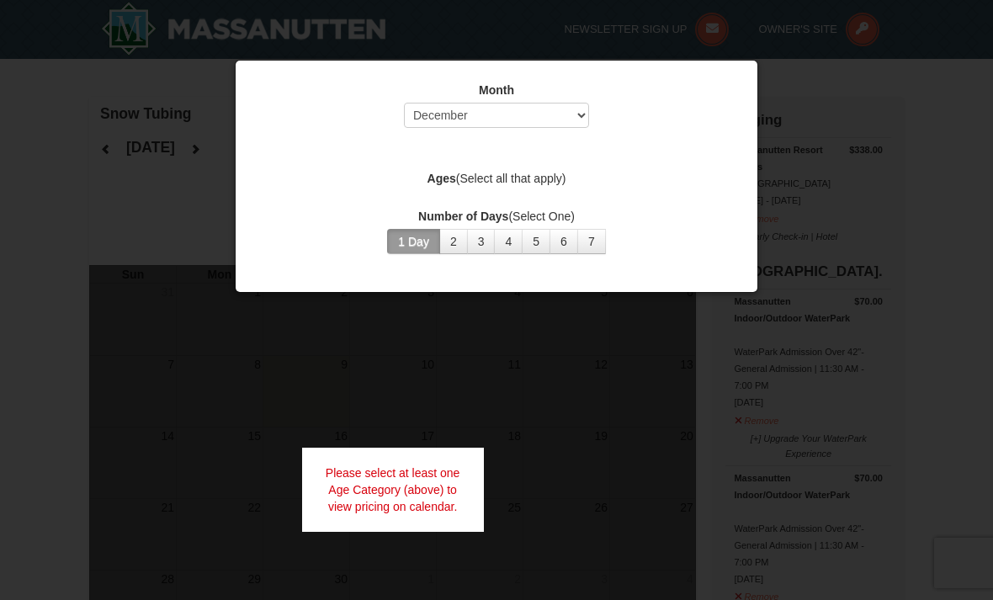
click at [514, 184] on label "Ages (Select all that apply)" at bounding box center [497, 178] width 480 height 17
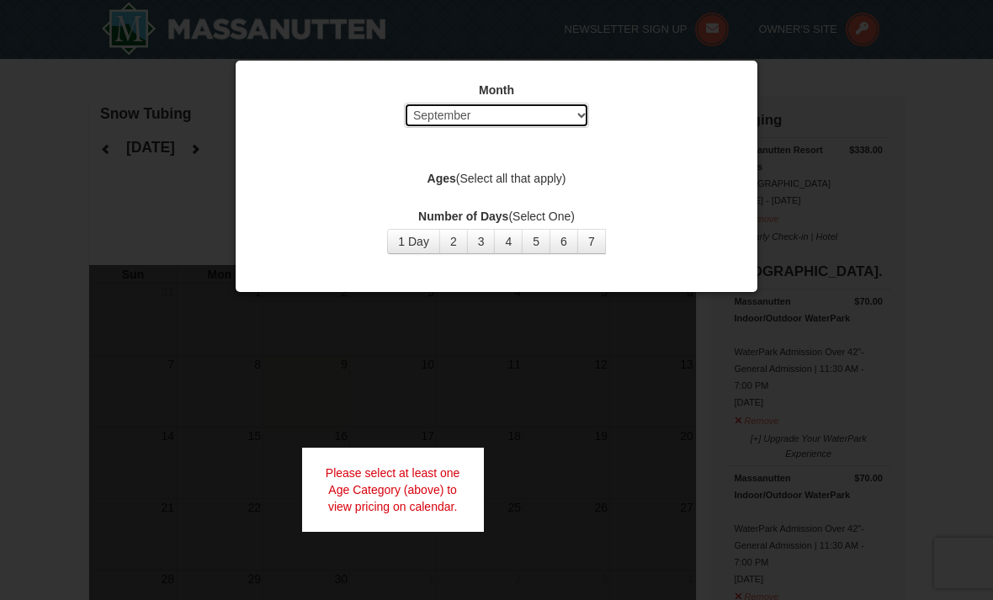
click at [568, 114] on select "Select September October November December January February March April May Jun…" at bounding box center [496, 115] width 185 height 25
select select "12"
click at [150, 208] on div at bounding box center [496, 300] width 993 height 600
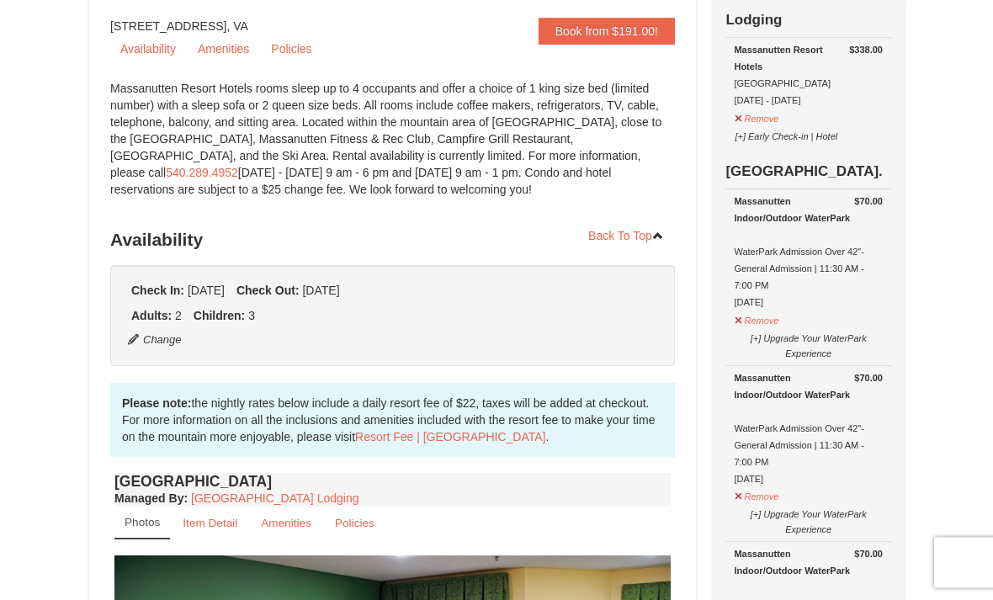
scroll to position [246, 0]
